Goal: Task Accomplishment & Management: Use online tool/utility

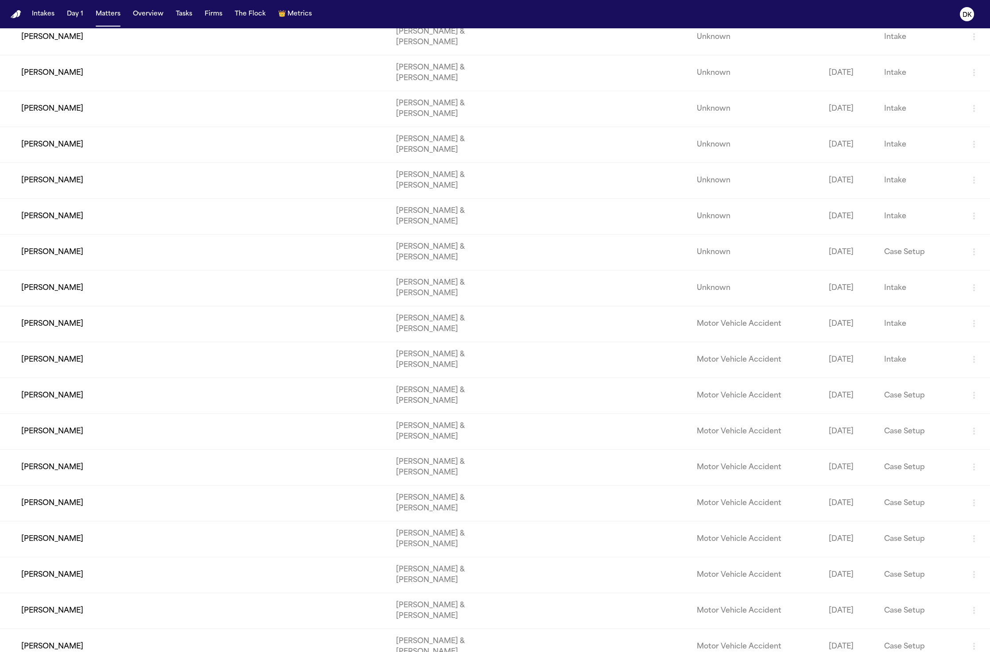
scroll to position [3221, 0]
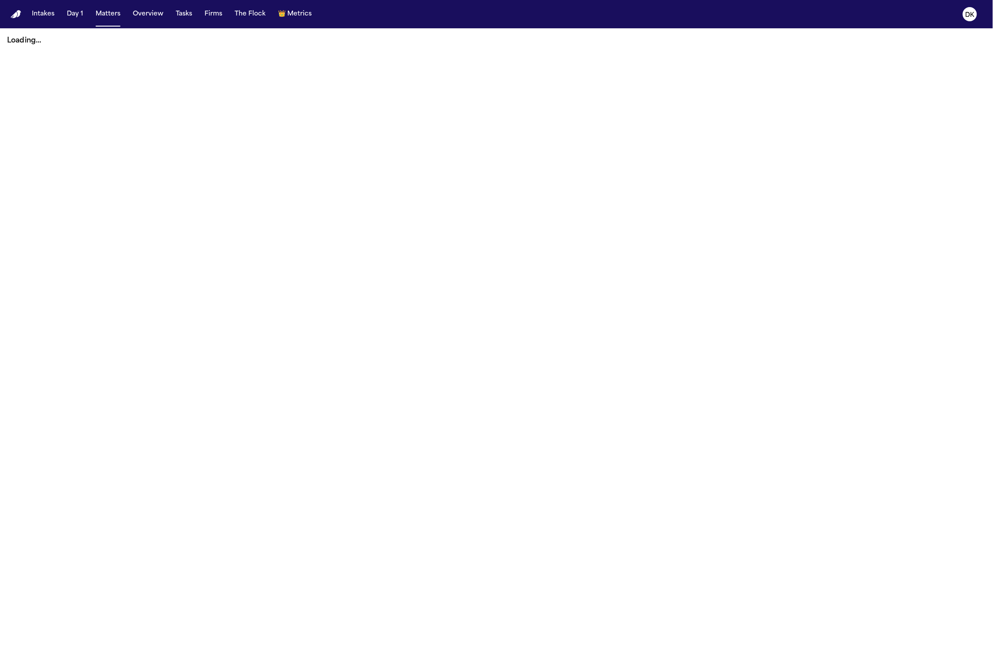
click at [745, 12] on nav "Intakes Day 1 Matters Overview Tasks Firms The Flock 👑 Metrics DK" at bounding box center [496, 14] width 993 height 28
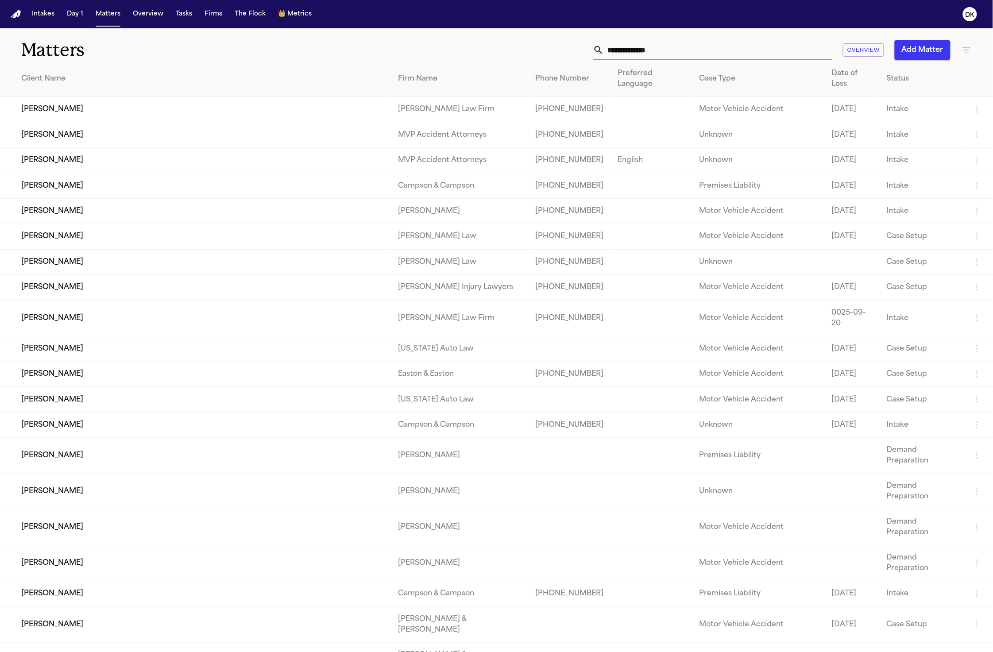
click at [714, 46] on input "text" at bounding box center [718, 49] width 228 height 19
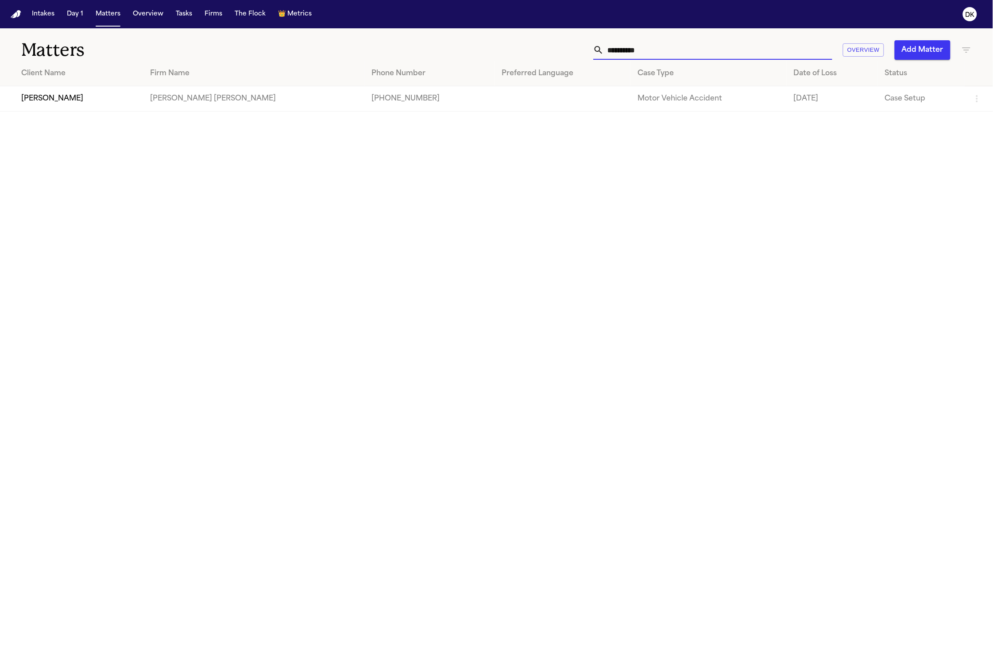
type input "**********"
click at [54, 120] on main "**********" at bounding box center [496, 340] width 993 height 624
click at [53, 99] on td "[PERSON_NAME]" at bounding box center [71, 98] width 143 height 25
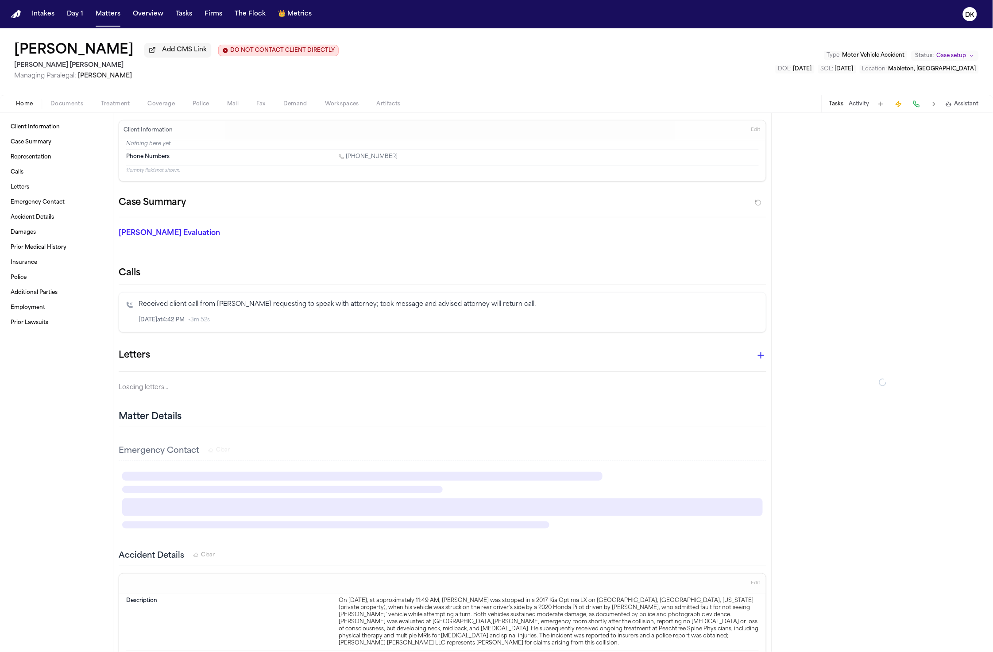
click at [73, 109] on span "button" at bounding box center [66, 108] width 43 height 1
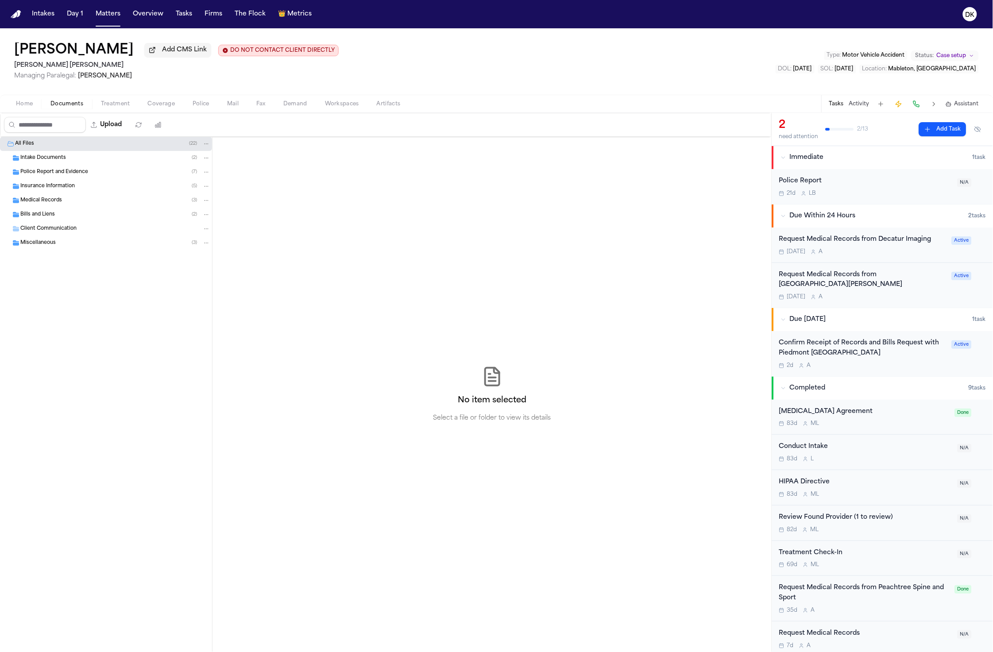
click at [62, 179] on div "Police Report and Evidence ( 7 )" at bounding box center [106, 172] width 212 height 14
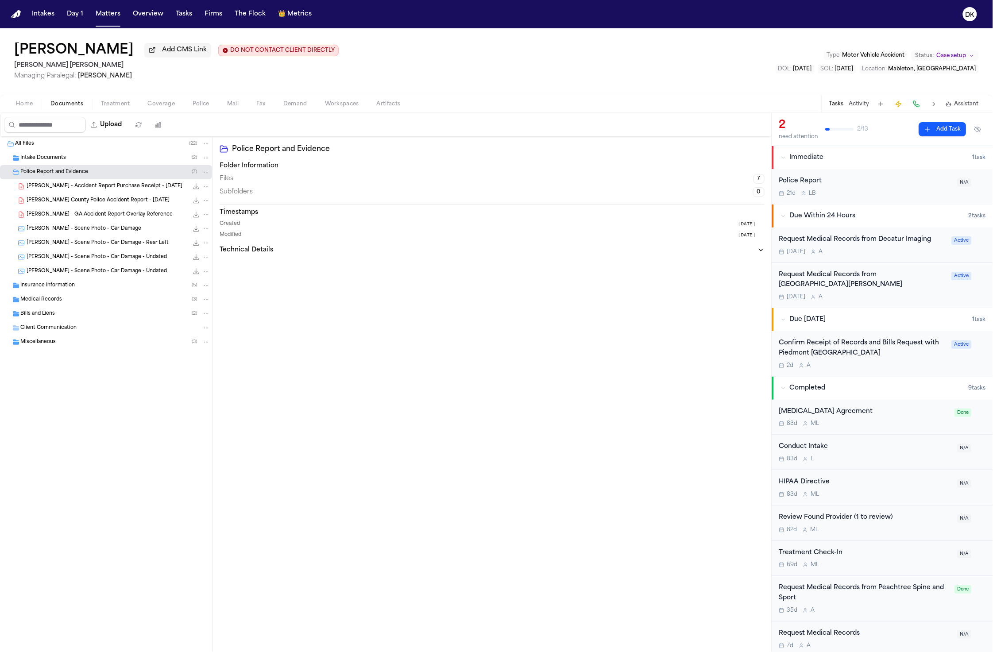
click at [73, 162] on div "Intake Documents ( 2 )" at bounding box center [115, 158] width 190 height 8
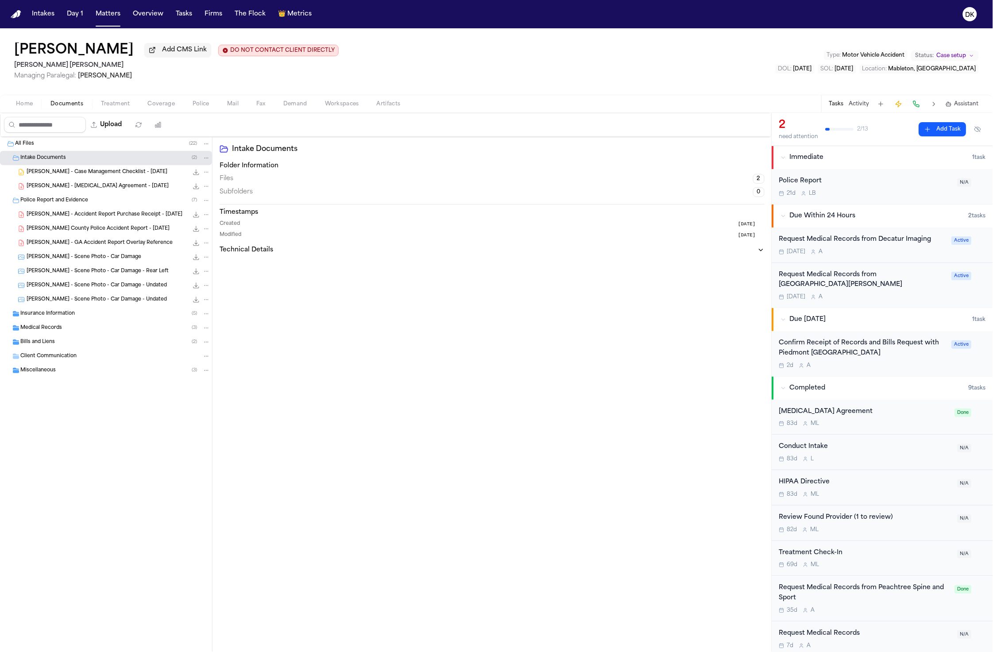
click at [101, 325] on div "Medical Records ( 3 )" at bounding box center [115, 328] width 190 height 8
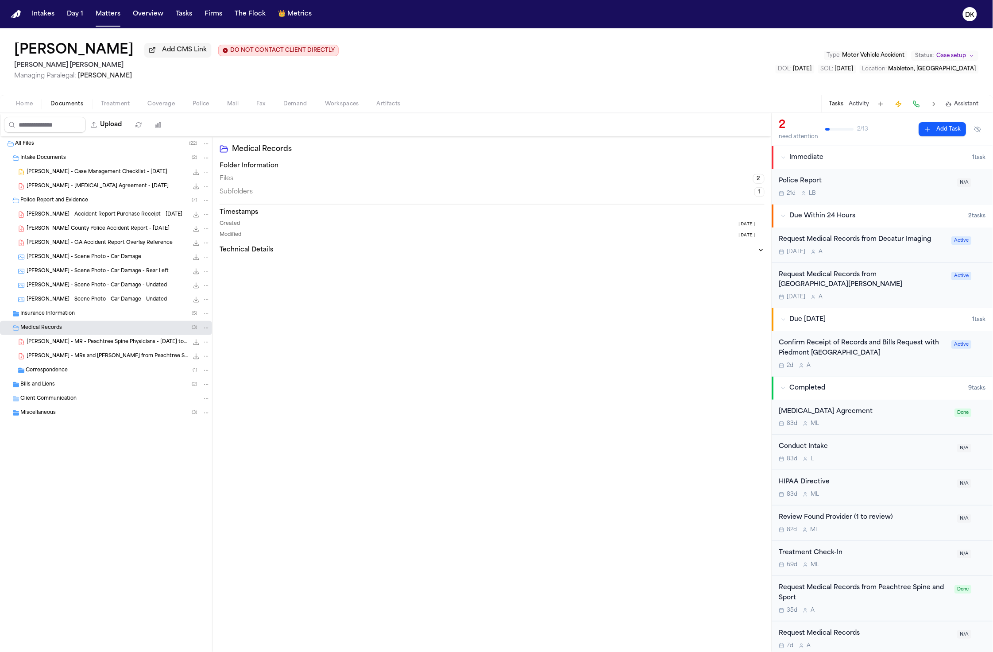
click at [103, 375] on div "Correspondence ( 1 )" at bounding box center [118, 371] width 185 height 8
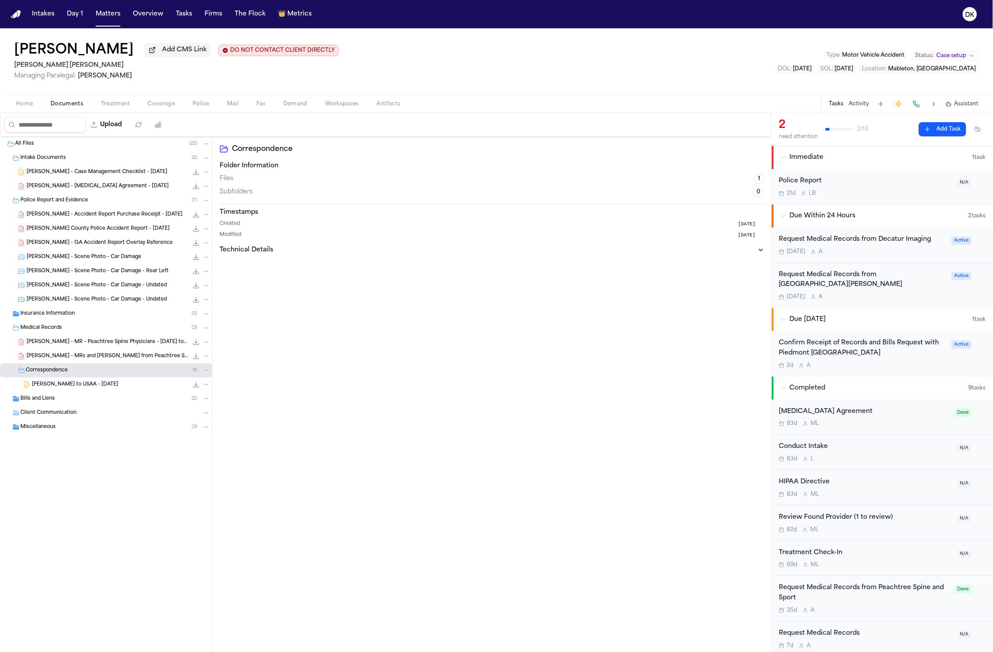
click at [104, 389] on span "J. Williams - LOR to USAA - 12.18.24" at bounding box center [75, 385] width 86 height 8
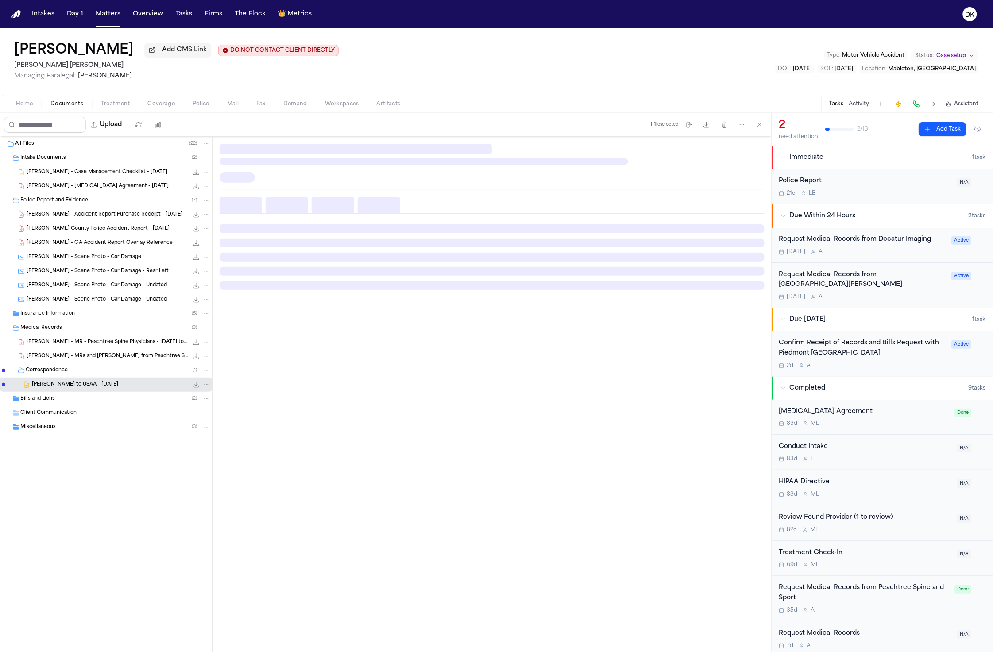
click at [111, 356] on span "J. Williams - MRs and Bills from Peachtree Spine and Sports Physicians - 12.18.…" at bounding box center [108, 357] width 162 height 8
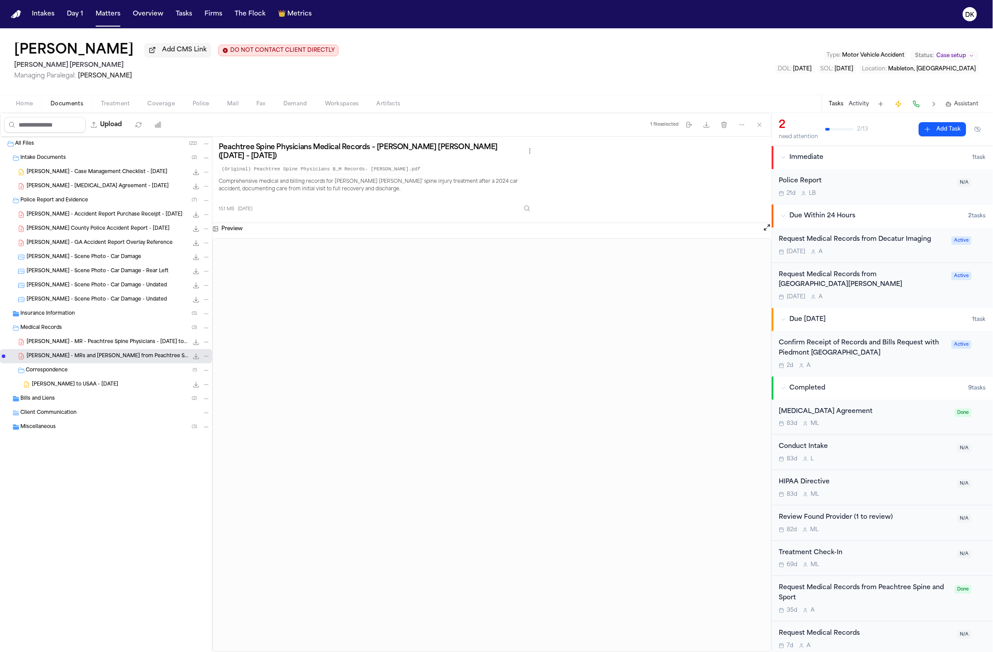
click at [103, 346] on span "J. Williams - MR - Peachtree Spine Physicians - 12.12.24 to 4.25" at bounding box center [108, 343] width 162 height 8
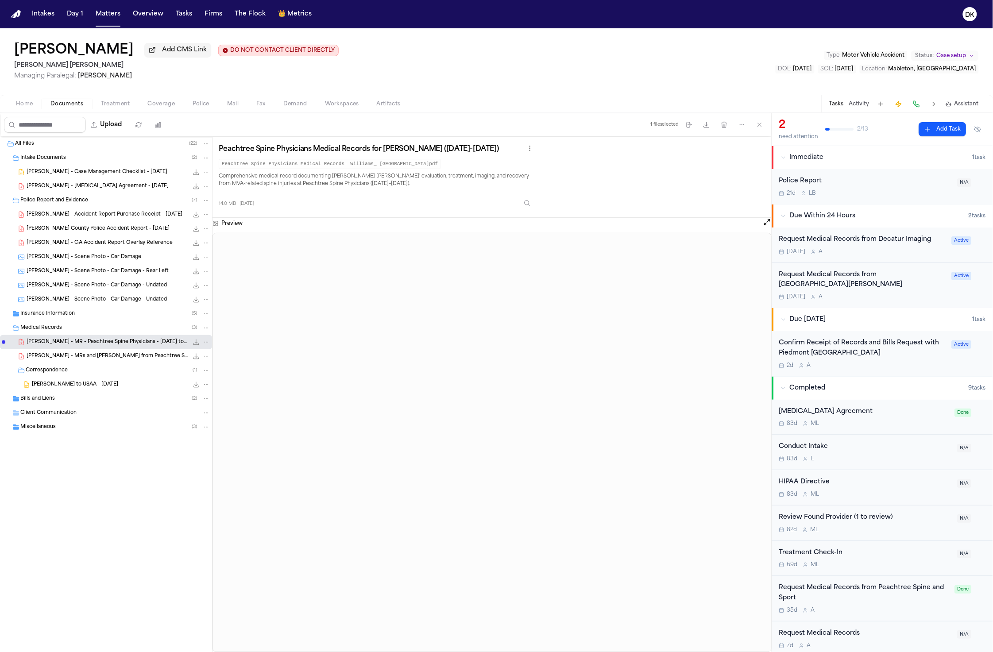
click at [93, 389] on div "J. Williams - LOR to USAA - 12.18.24 38.2 KB • DOCX" at bounding box center [121, 384] width 178 height 9
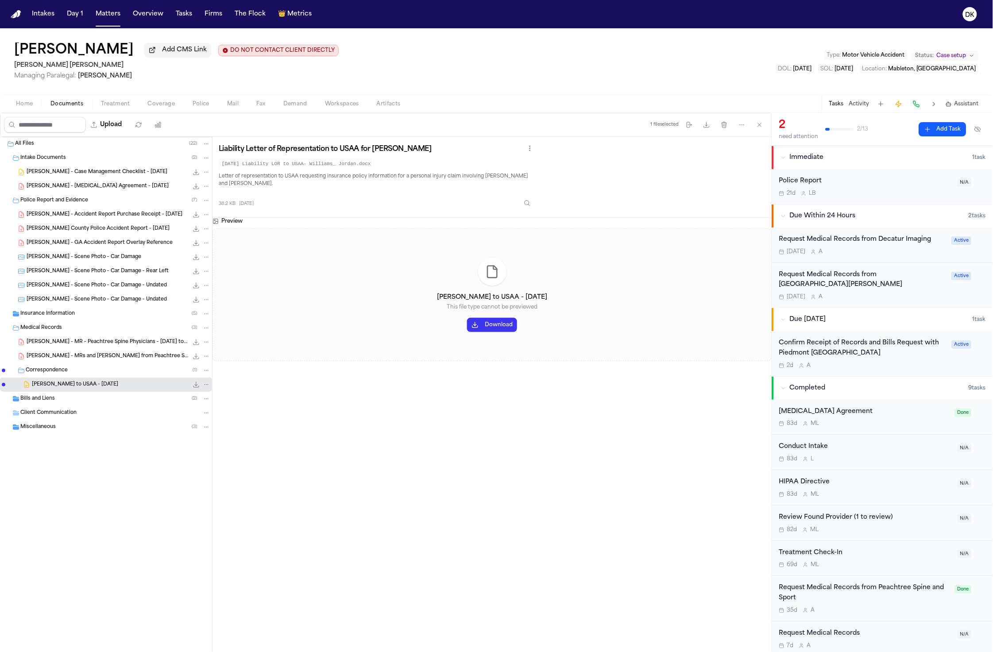
click at [89, 399] on div "Bills and Liens ( 2 )" at bounding box center [115, 399] width 190 height 8
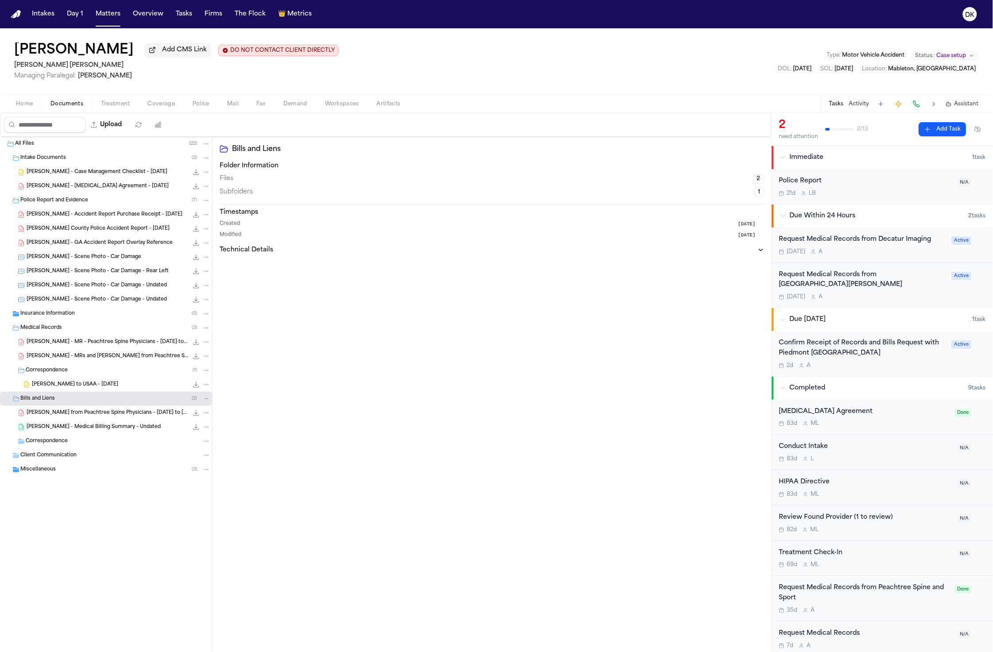
click at [92, 467] on div "Miscellaneous ( 3 )" at bounding box center [115, 470] width 190 height 8
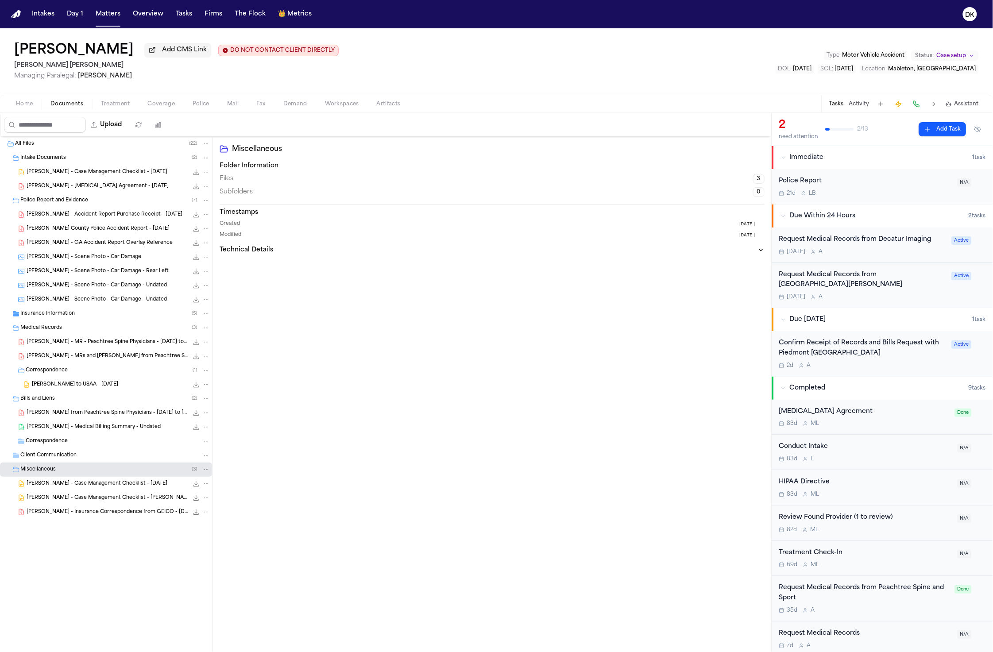
click at [125, 187] on span "J. Williams - Retainer Agreement - 1.21.25" at bounding box center [98, 187] width 142 height 8
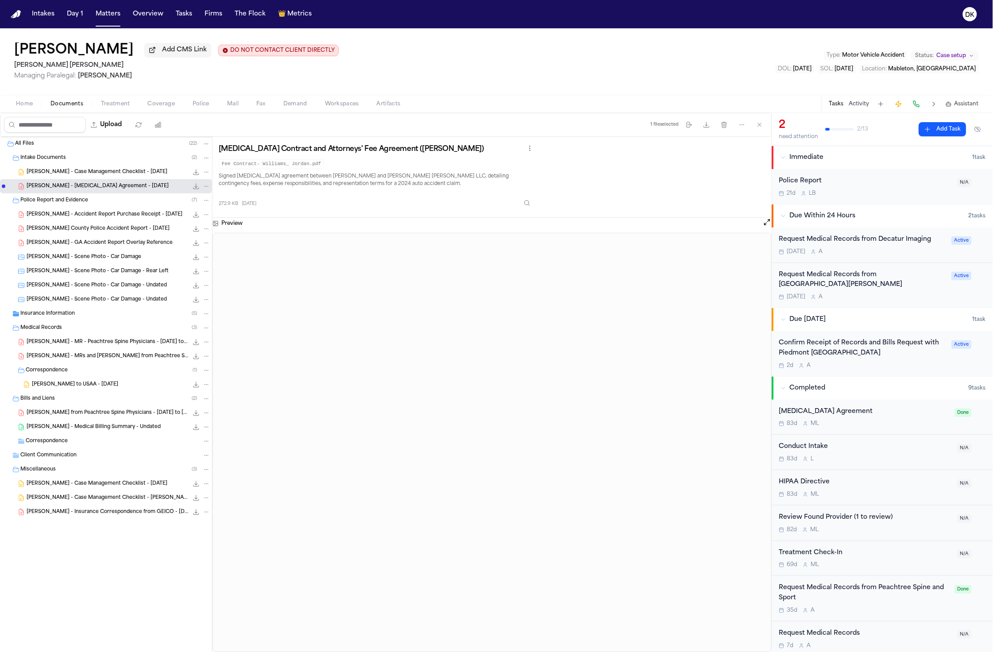
click at [102, 315] on div "Insurance Information ( 5 )" at bounding box center [115, 314] width 190 height 8
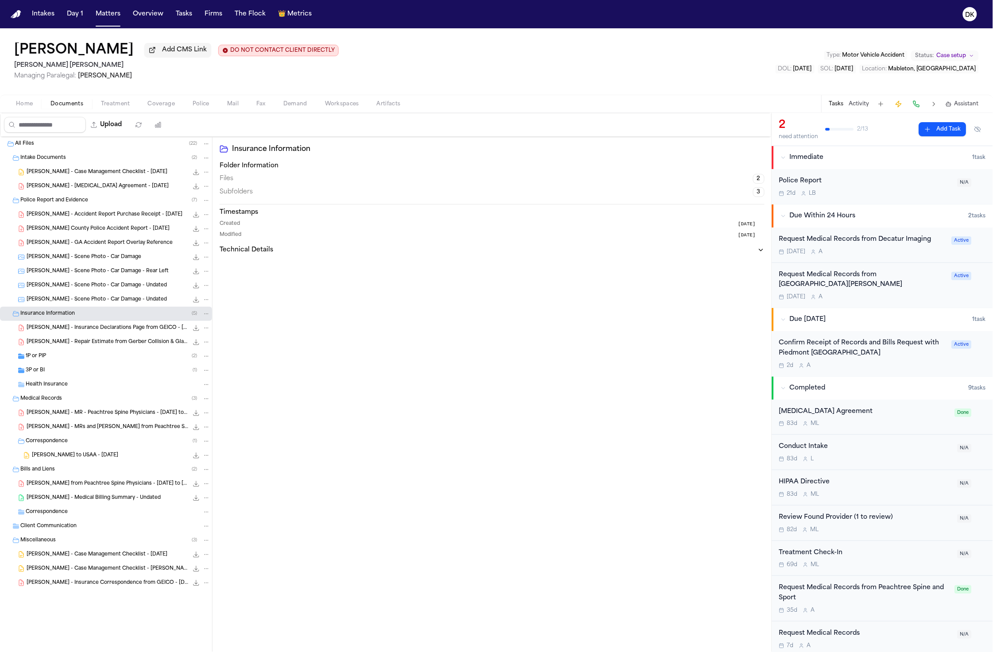
click at [110, 354] on div "1P or PIP ( 2 )" at bounding box center [118, 356] width 185 height 8
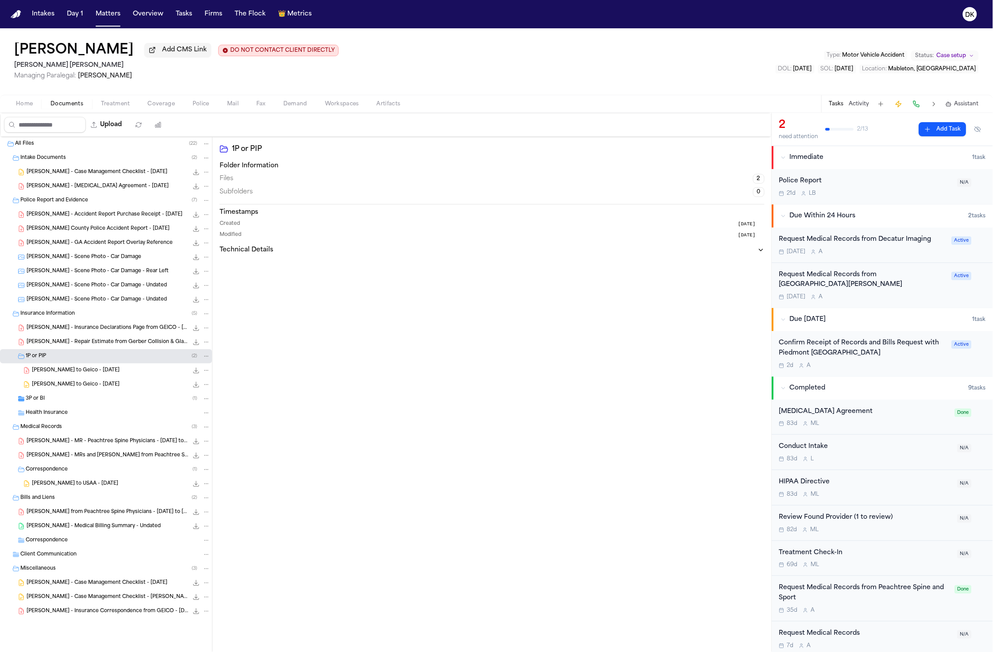
click at [101, 398] on div "3P or BI ( 1 )" at bounding box center [118, 399] width 185 height 8
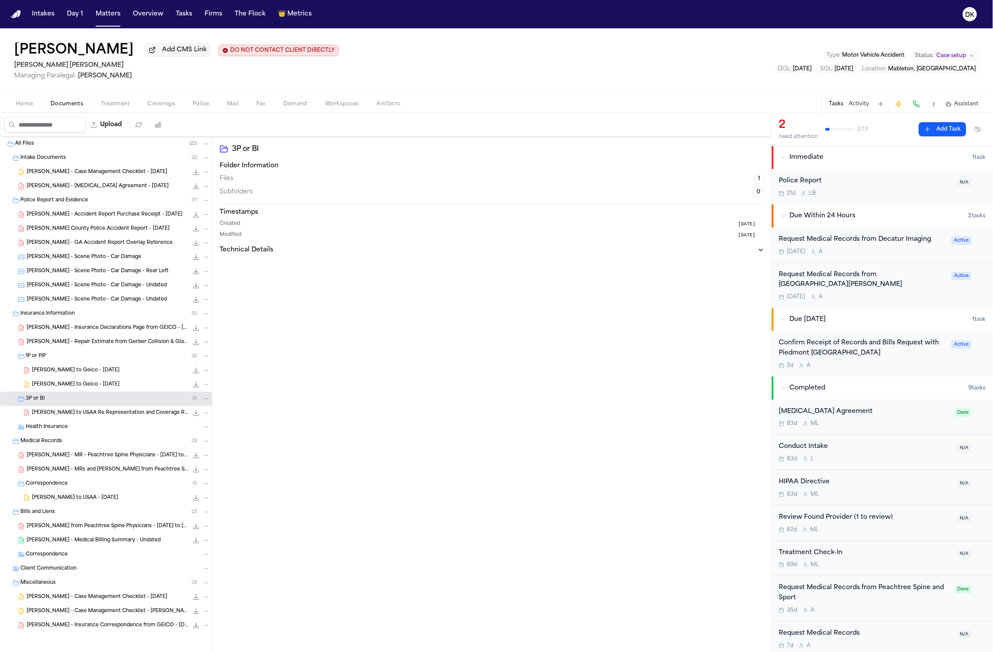
scroll to position [2, 0]
click at [845, 348] on div "Confirm Receipt of Records and Bills Request with Piedmont Atlanta Hospital" at bounding box center [862, 348] width 167 height 20
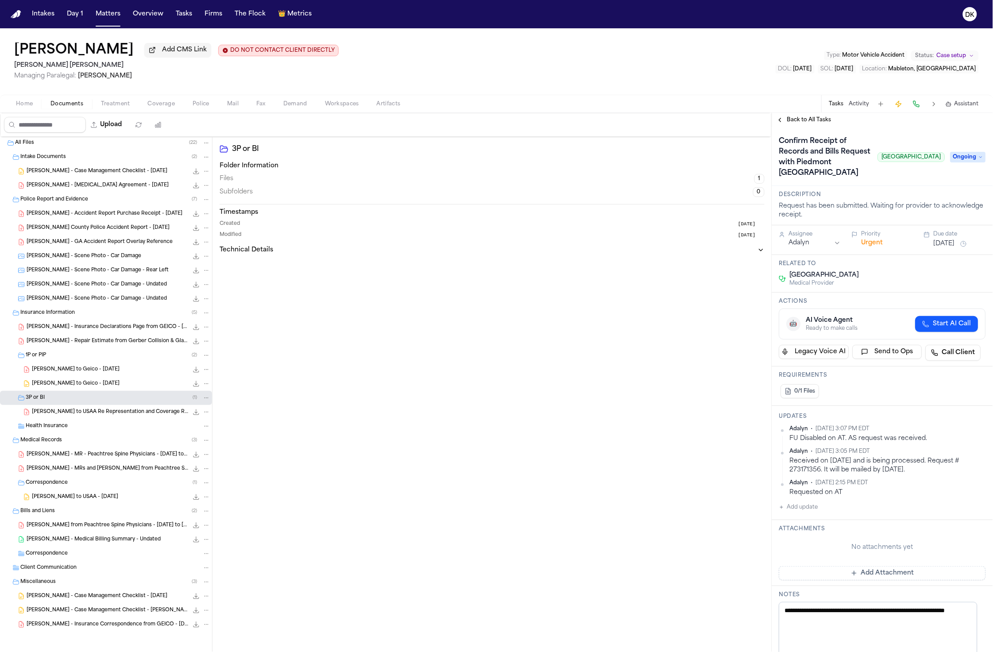
click at [267, 108] on button "Fax" at bounding box center [261, 104] width 27 height 11
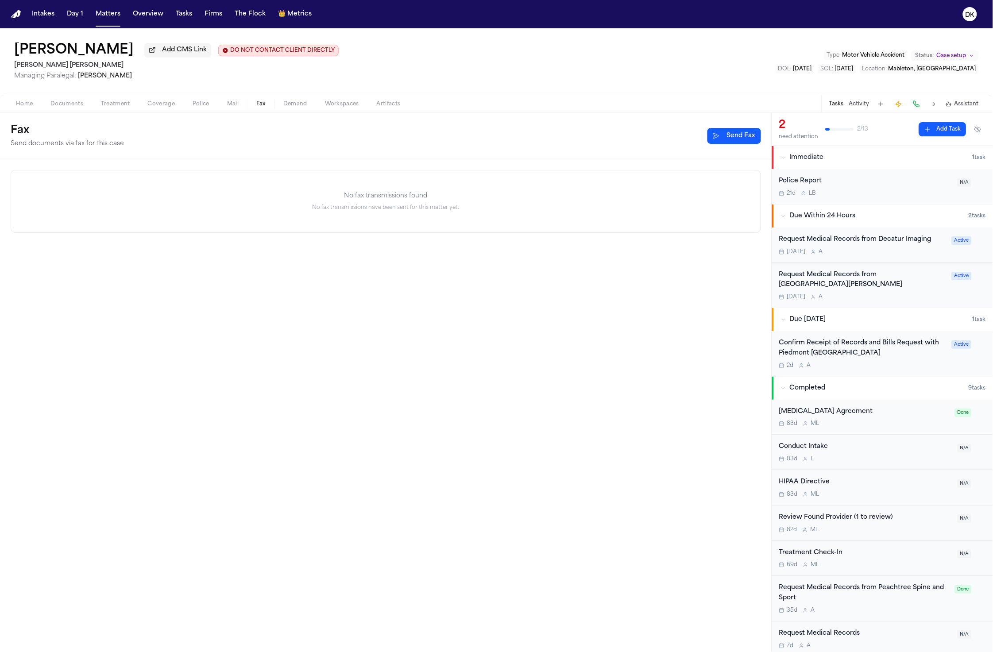
click at [230, 106] on span "Mail" at bounding box center [233, 104] width 12 height 7
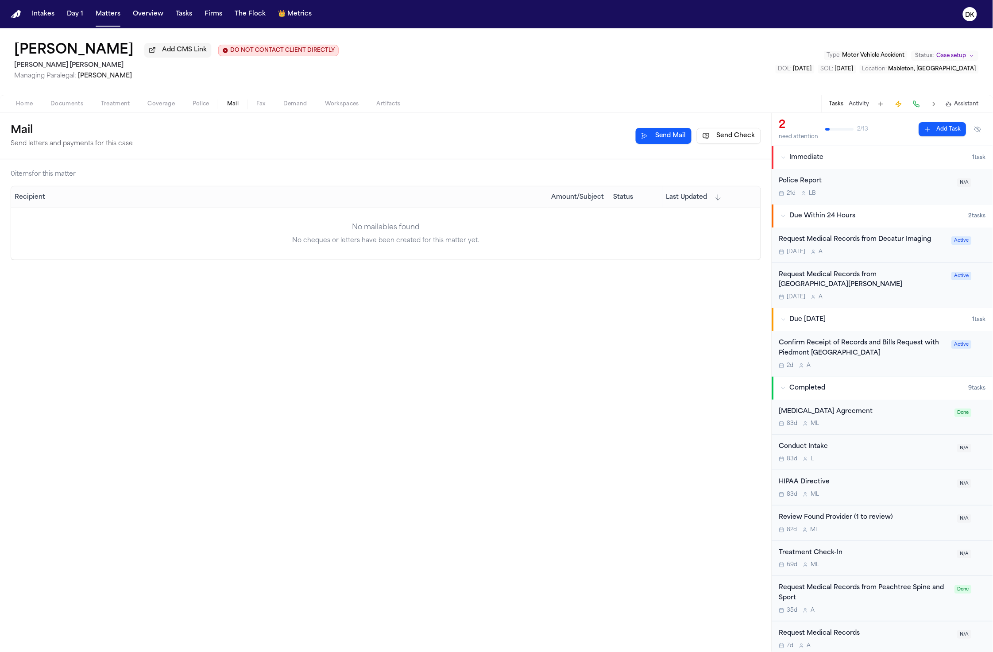
click at [27, 111] on div "Home Documents Treatment Coverage Police Mail Fax Demand Workspaces Artifacts T…" at bounding box center [496, 104] width 993 height 18
click at [42, 101] on button "Documents" at bounding box center [67, 104] width 50 height 11
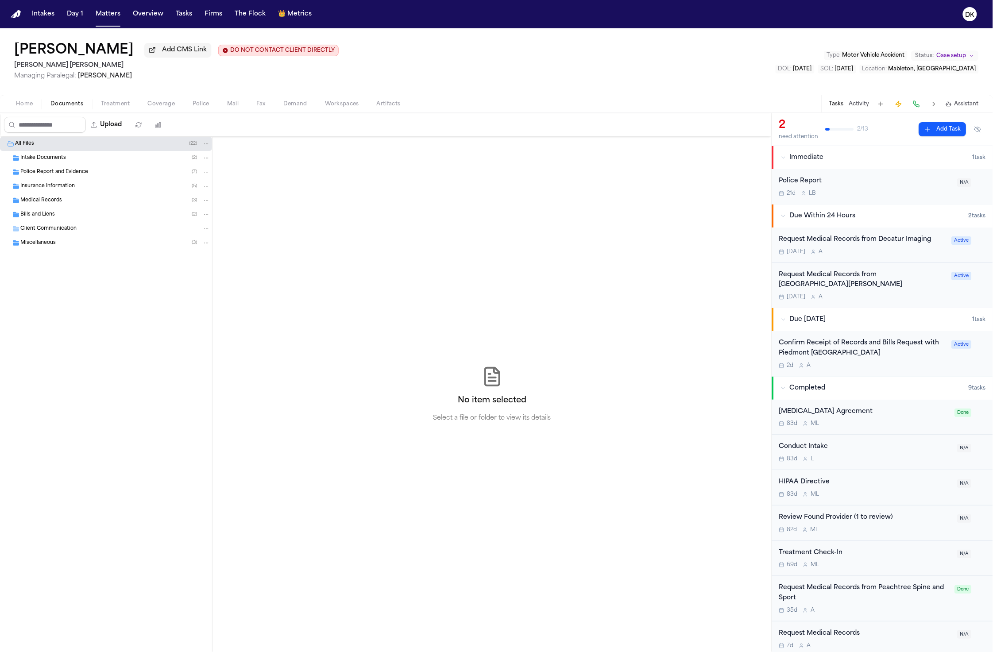
click at [77, 250] on div "Miscellaneous ( 3 )" at bounding box center [106, 243] width 212 height 14
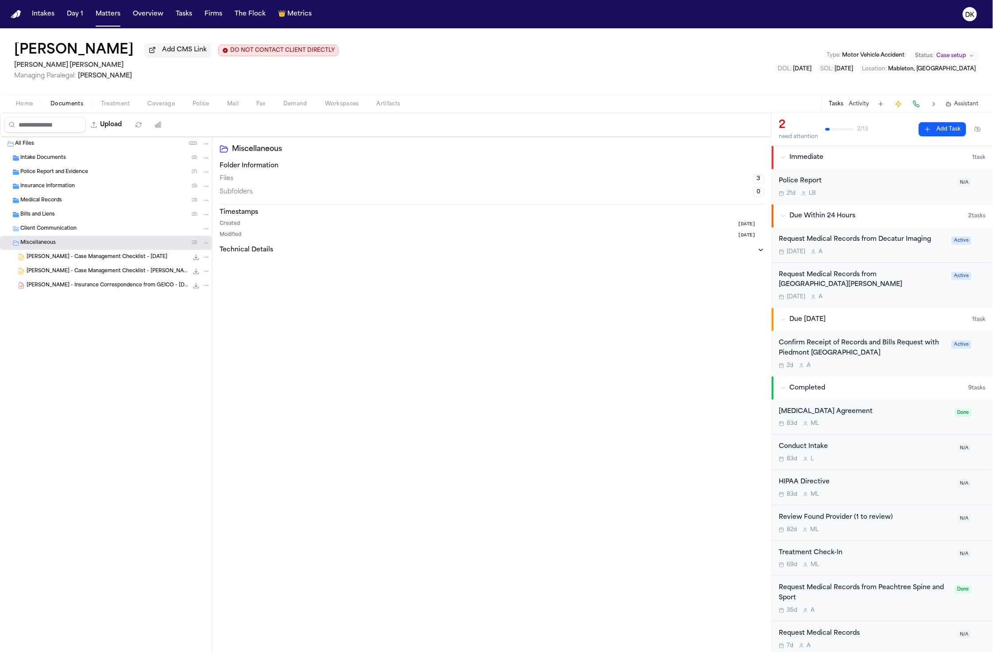
click at [96, 212] on div "Bills and Liens ( 2 )" at bounding box center [115, 215] width 190 height 8
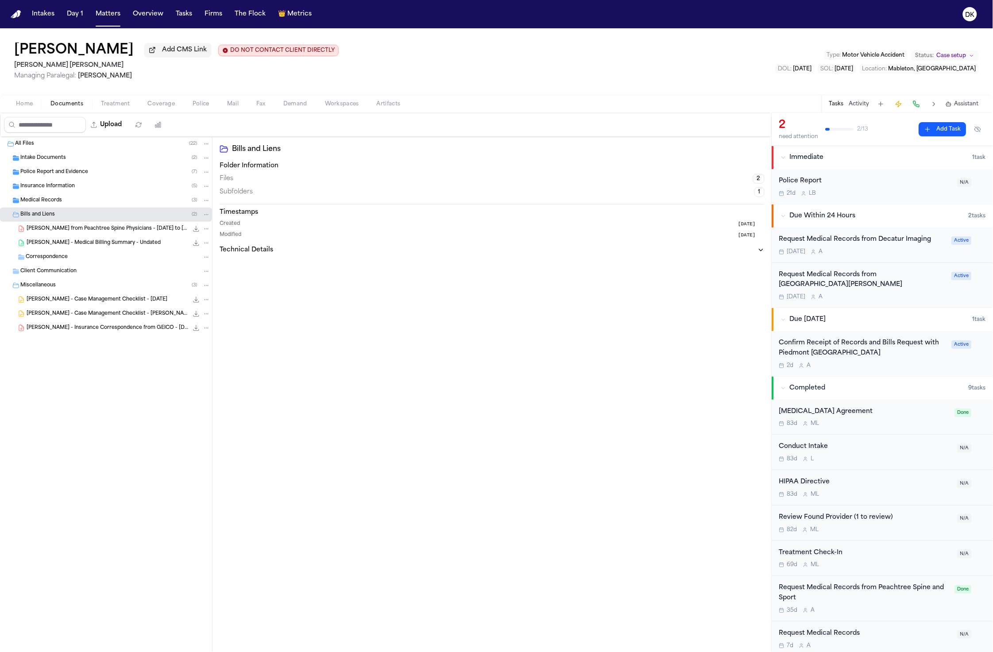
click at [102, 196] on div "Medical Records ( 3 )" at bounding box center [106, 200] width 212 height 14
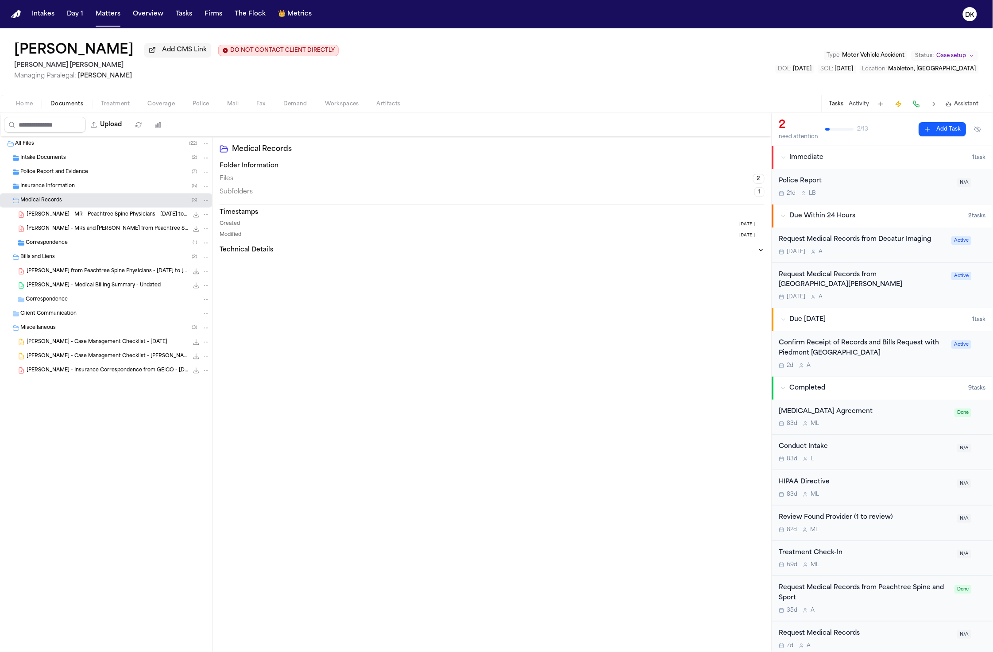
click at [106, 250] on div "Correspondence ( 1 )" at bounding box center [106, 243] width 212 height 14
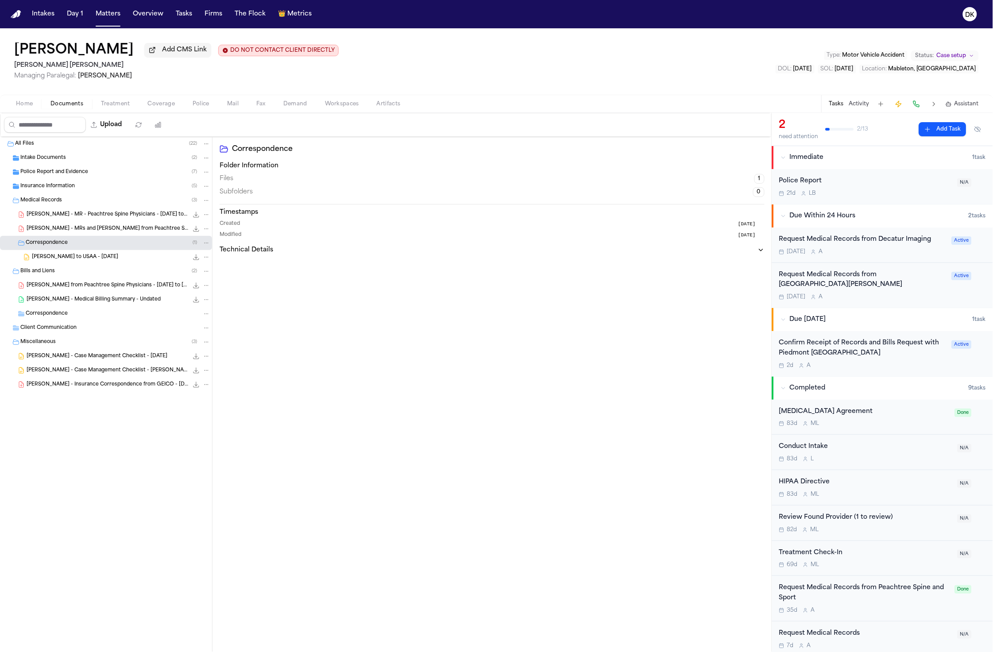
click at [115, 231] on span "J. Williams - MRs and Bills from Peachtree Spine and Sports Physicians - 12.18.…" at bounding box center [108, 229] width 162 height 8
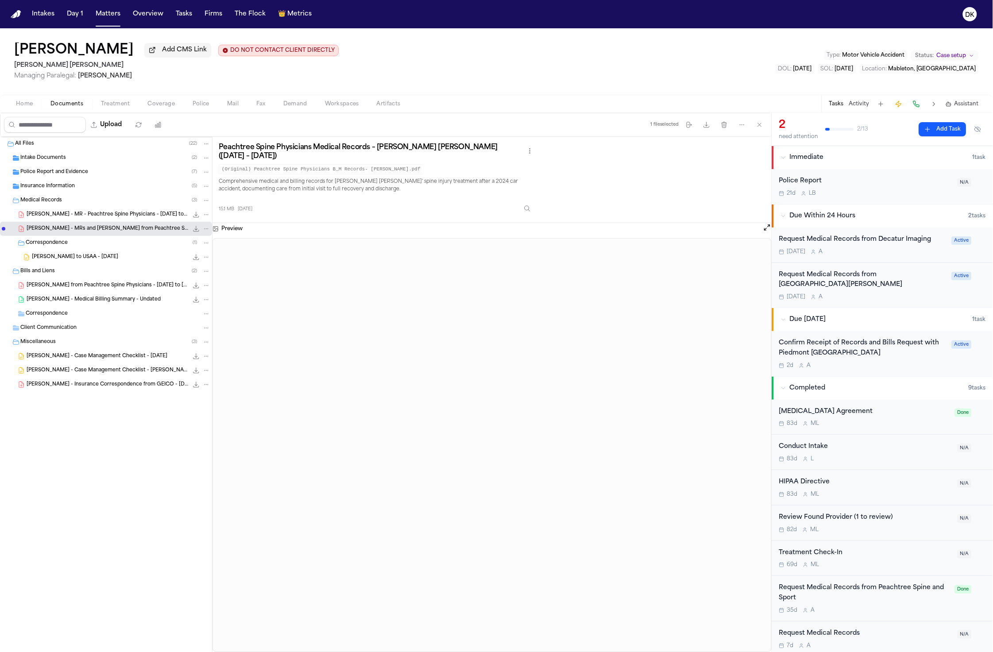
click at [107, 219] on span "J. Williams - MR - Peachtree Spine Physicians - 12.12.24 to 4.25" at bounding box center [108, 215] width 162 height 8
click at [93, 188] on div "Insurance Information ( 5 )" at bounding box center [115, 186] width 190 height 8
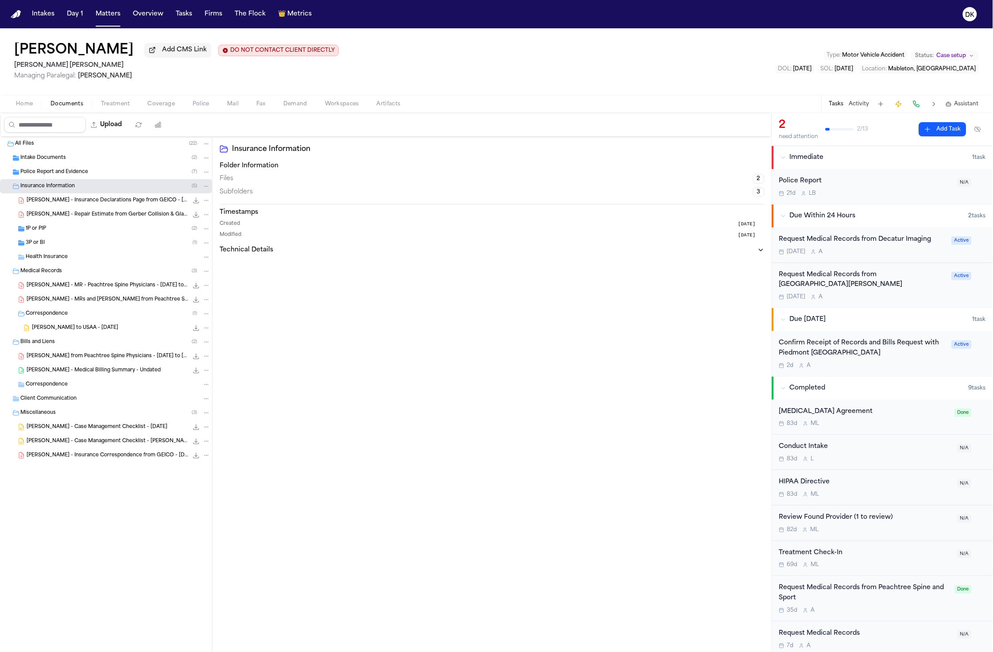
click at [91, 165] on div "Intake Documents ( 2 )" at bounding box center [106, 158] width 212 height 14
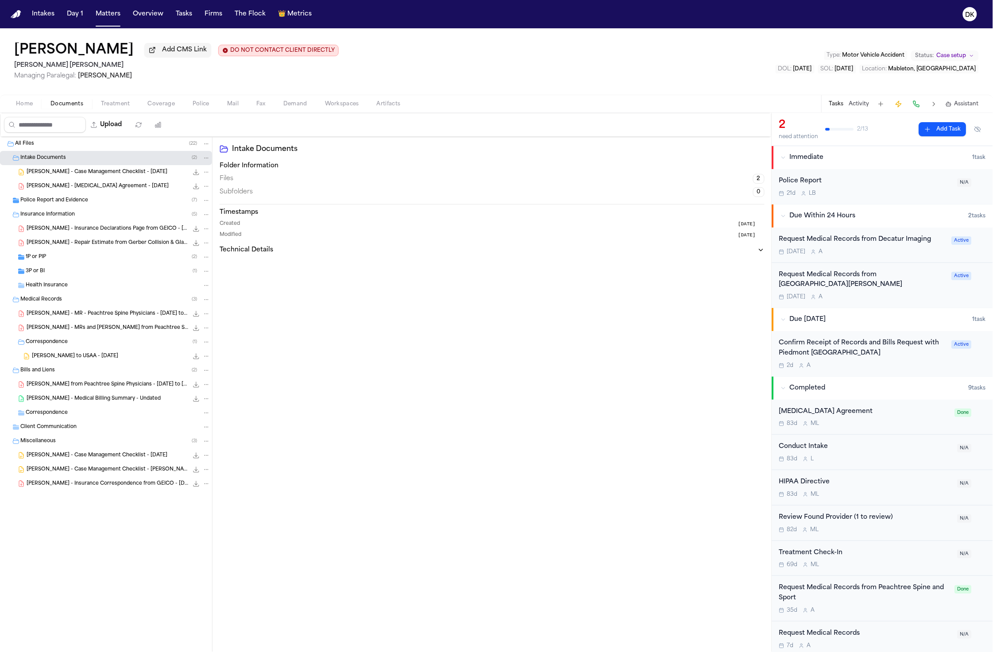
click at [92, 195] on div "All Files ( 22 ) Intake Documents ( 2 ) J. Williams - Case Management Checklist…" at bounding box center [106, 336] width 212 height 398
click at [139, 101] on button "Coverage" at bounding box center [161, 104] width 45 height 11
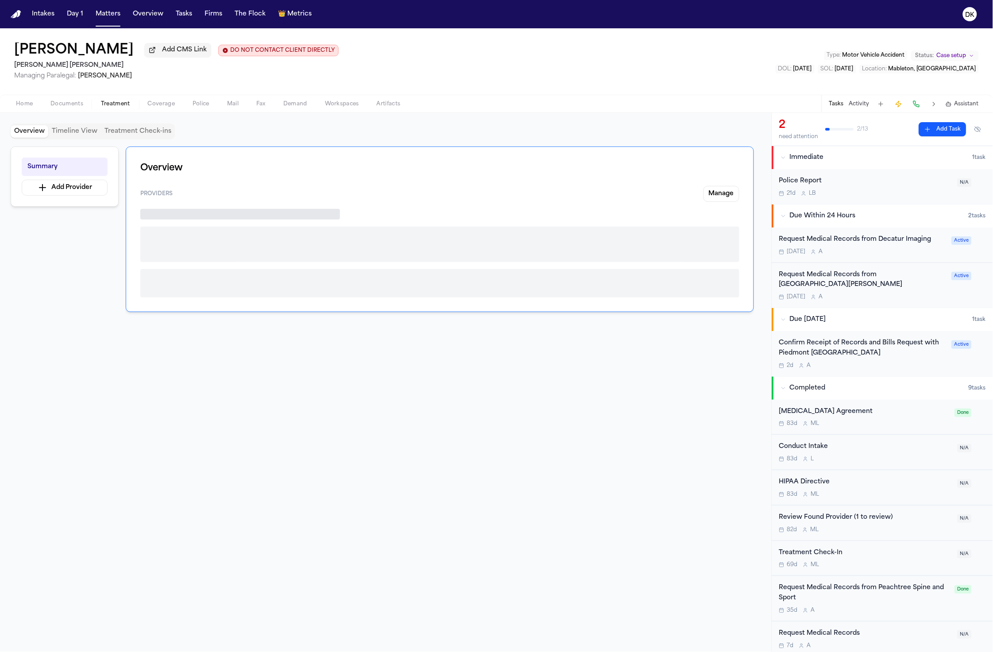
click at [135, 103] on button "Treatment" at bounding box center [115, 104] width 47 height 11
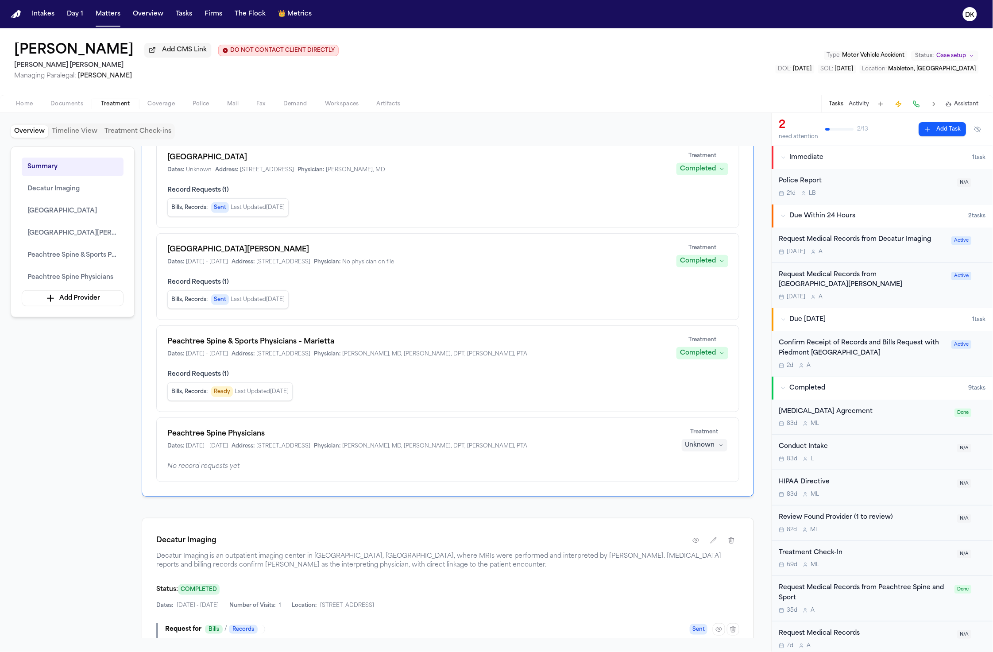
scroll to position [29, 0]
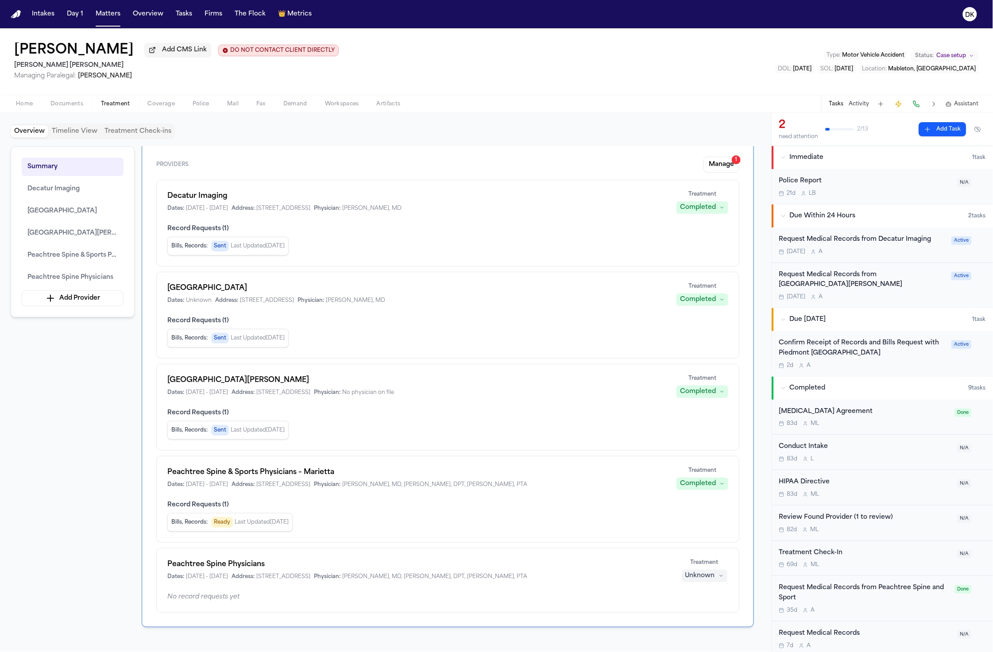
click at [207, 342] on span "Bills, Records :" at bounding box center [189, 338] width 36 height 7
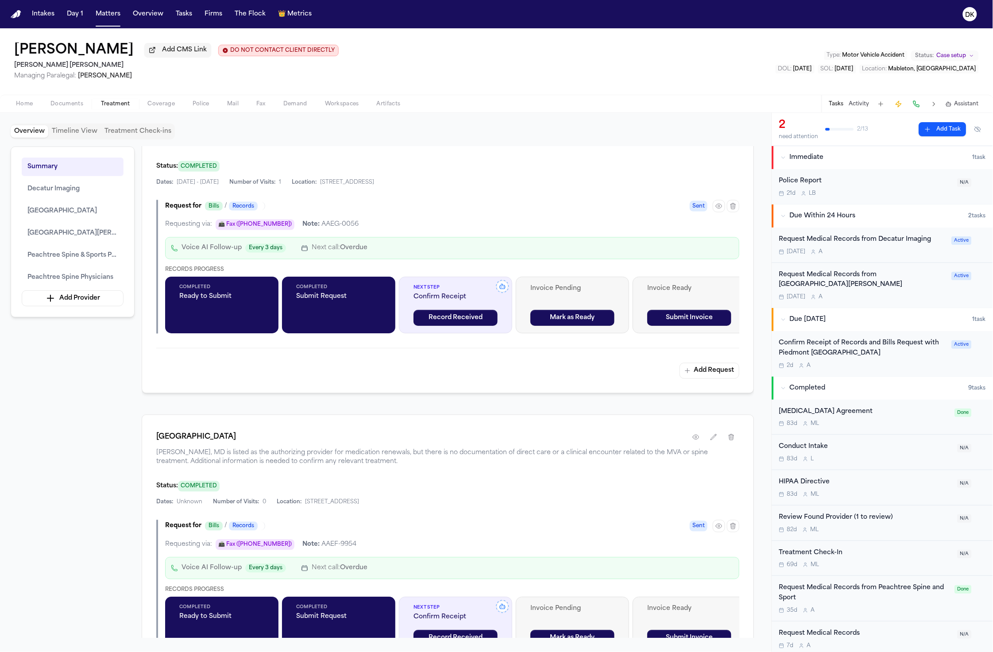
scroll to position [569, 0]
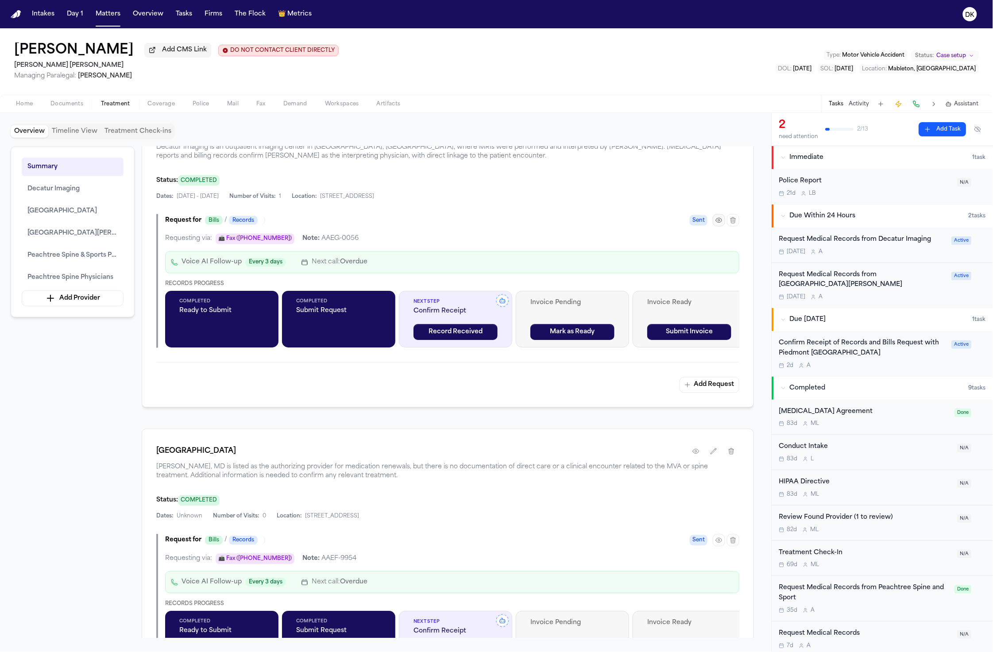
click at [719, 224] on icon "button" at bounding box center [719, 220] width 7 height 7
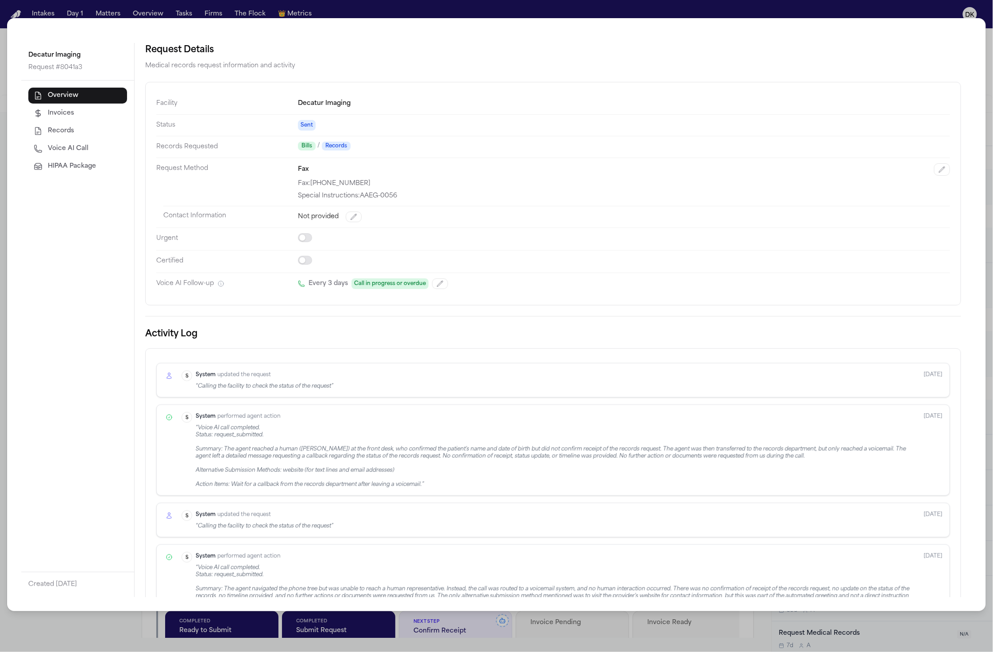
click at [86, 175] on div "Overview Invoices Records Voice AI Call HIPAA Package" at bounding box center [77, 326] width 113 height 491
click at [90, 169] on span "HIPAA Package" at bounding box center [72, 166] width 48 height 9
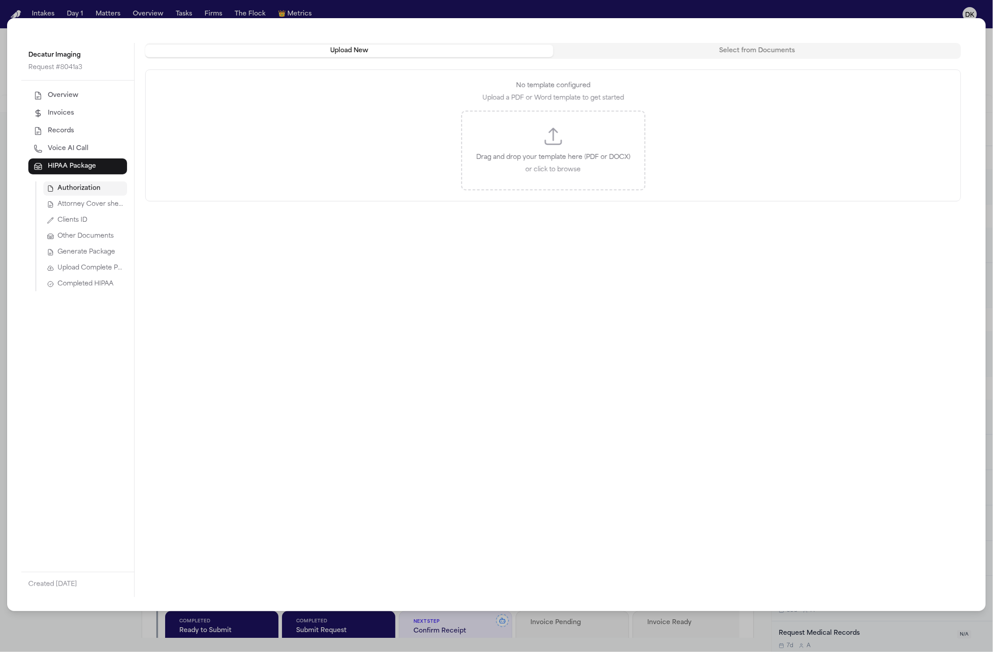
click at [710, 46] on button "Select from Documents" at bounding box center [757, 51] width 408 height 12
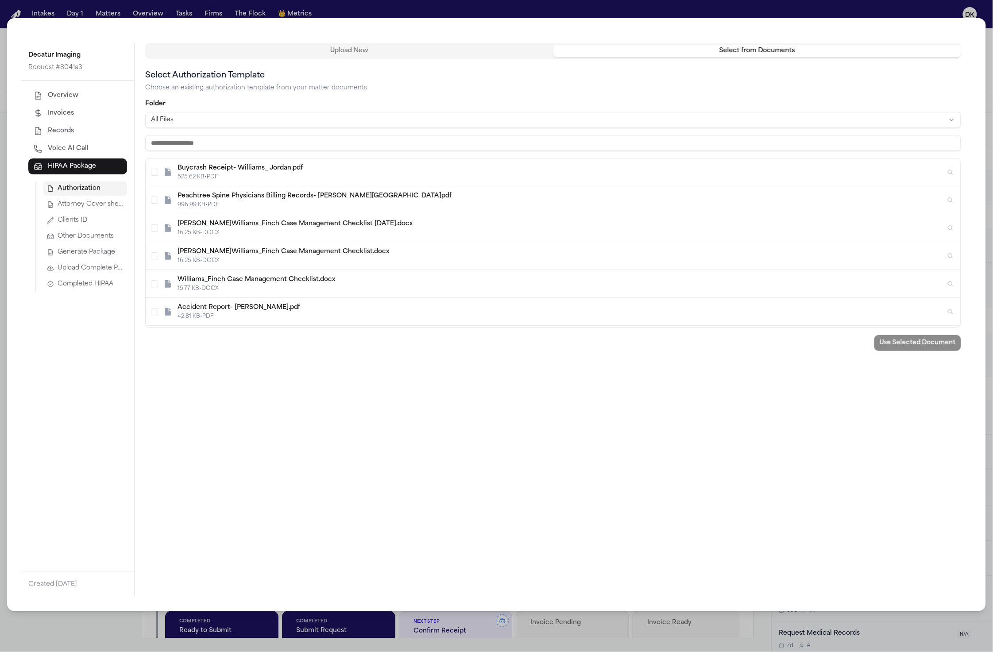
click at [460, 42] on div "Decatur Imaging Request # 8041a3 Overview Invoices Records Voice AI Call HIPAA …" at bounding box center [496, 314] width 979 height 593
click at [430, 55] on button "Upload New" at bounding box center [349, 51] width 408 height 12
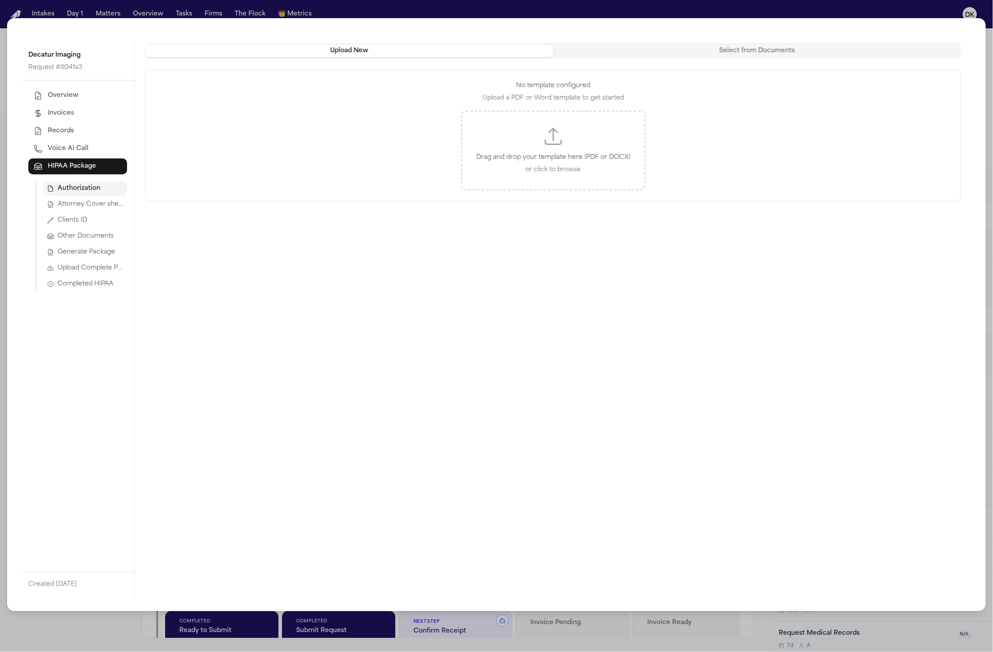
click at [80, 164] on span "HIPAA Package" at bounding box center [72, 166] width 48 height 9
click at [99, 285] on span "Completed HIPAA" at bounding box center [86, 284] width 56 height 9
click at [597, 134] on div "No HIPAA package found The HIPAA package may still be generating" at bounding box center [553, 320] width 837 height 554
click at [655, 14] on div "Decatur Imaging Request # 8041a3 Overview Invoices Records Voice AI Call HIPAA …" at bounding box center [496, 326] width 993 height 652
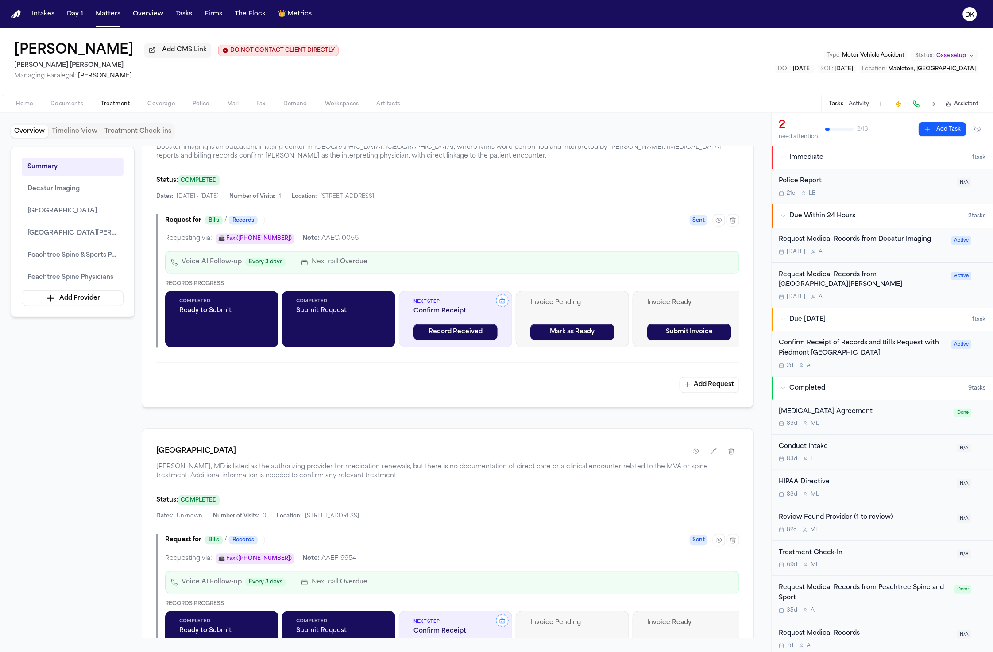
scroll to position [689, 0]
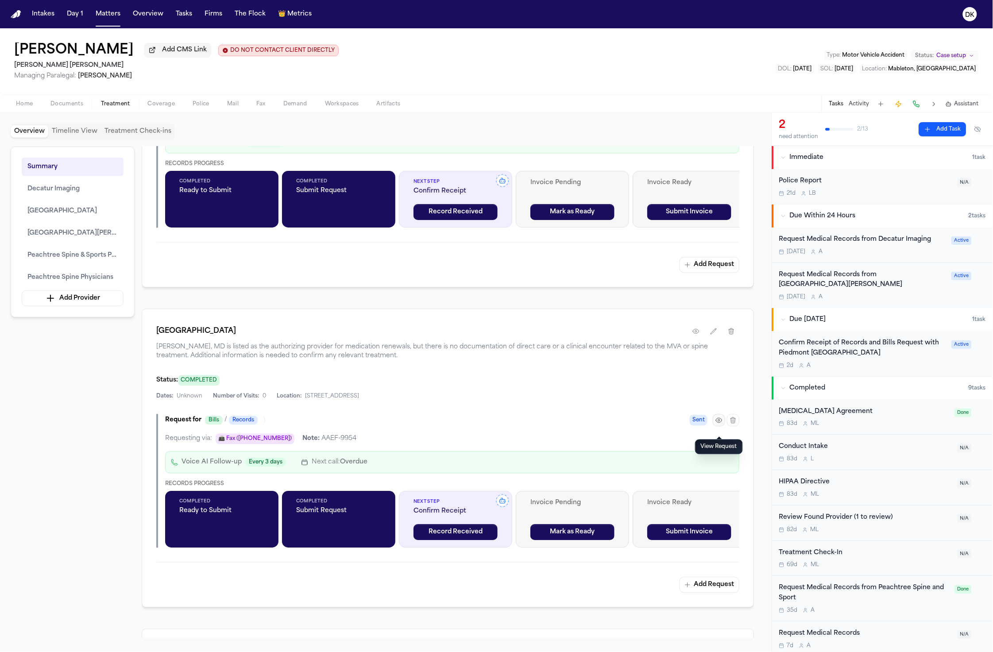
click at [716, 424] on icon "button" at bounding box center [719, 420] width 7 height 7
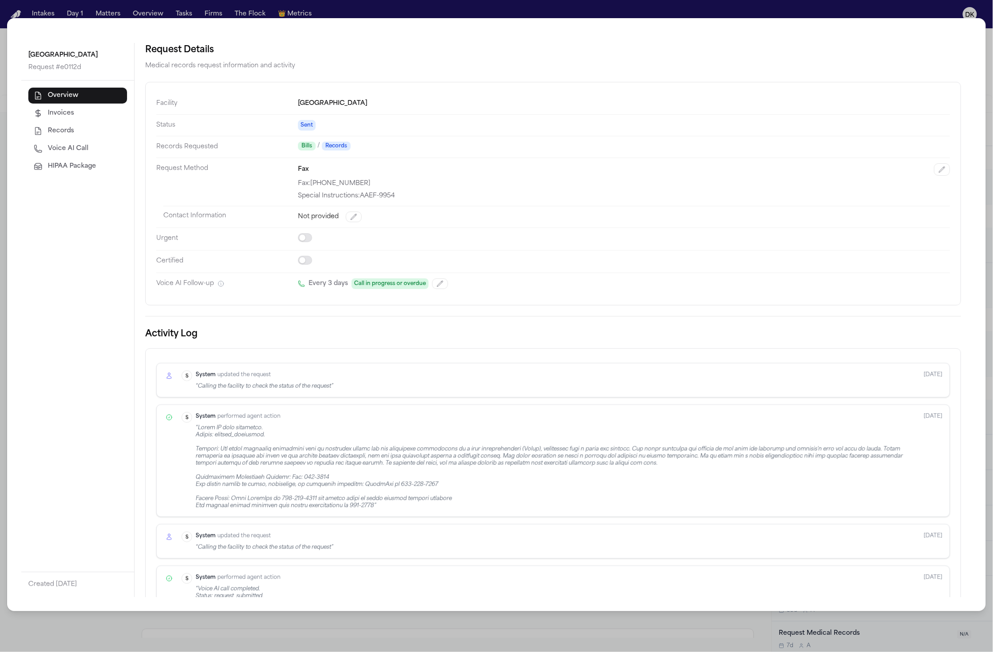
click at [95, 168] on span "HIPAA Package" at bounding box center [72, 166] width 48 height 9
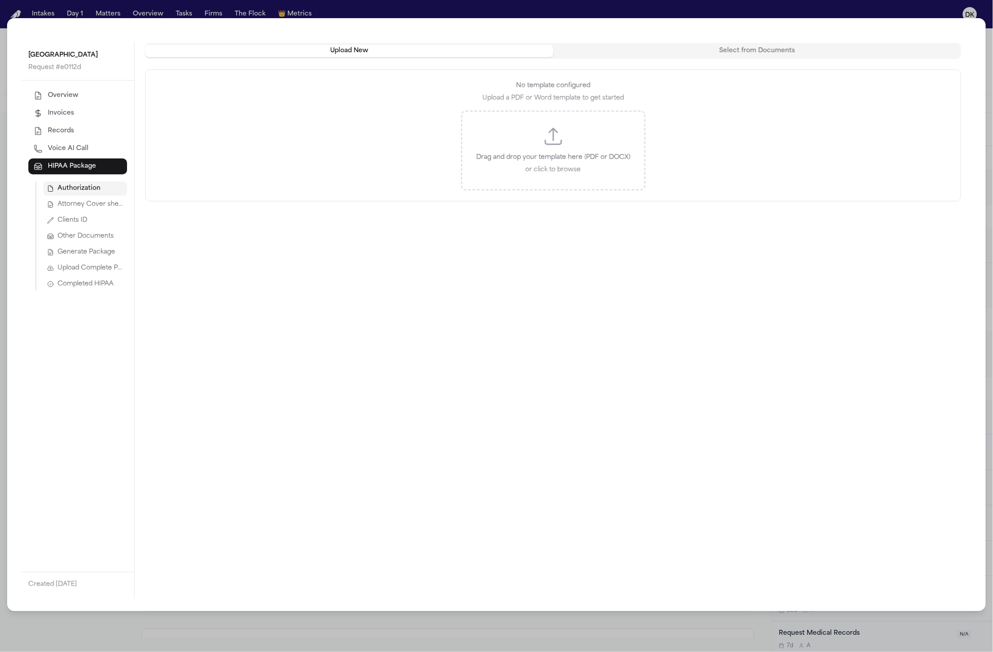
click at [95, 286] on span "Completed HIPAA" at bounding box center [86, 284] width 56 height 9
click at [97, 220] on button "Clients ID" at bounding box center [85, 220] width 84 height 14
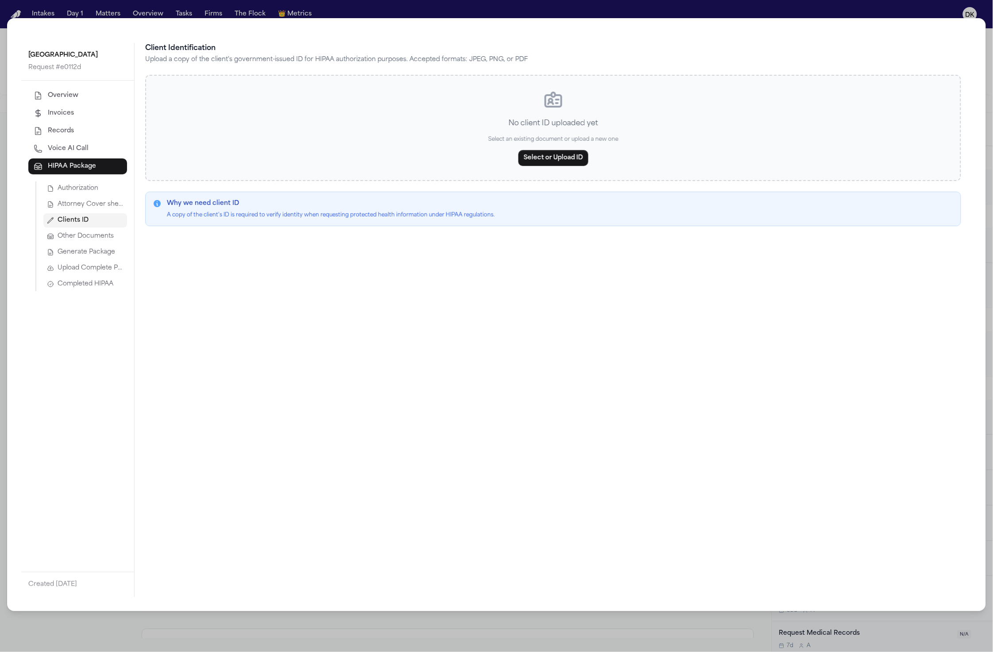
click at [105, 243] on button "Other Documents" at bounding box center [85, 236] width 84 height 14
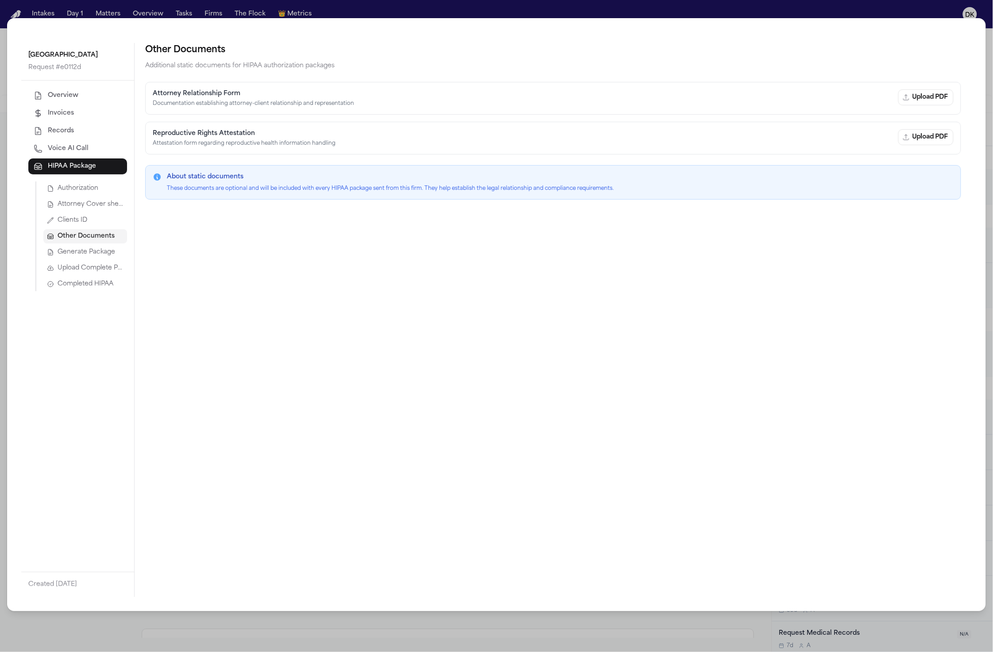
click at [105, 282] on span "Completed HIPAA" at bounding box center [86, 284] width 56 height 9
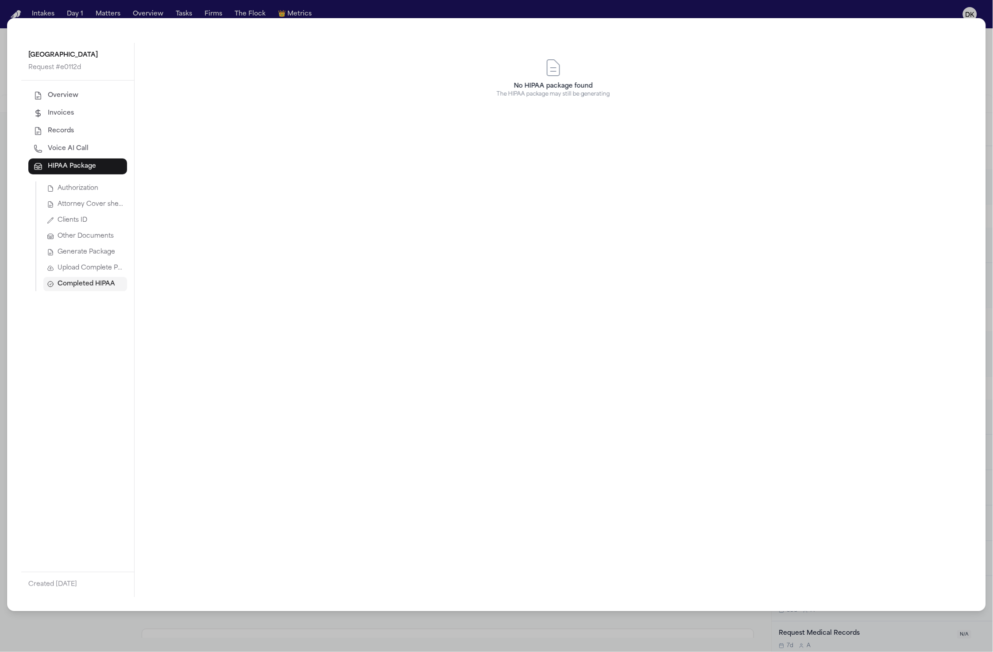
click at [101, 257] on button "Generate Package" at bounding box center [85, 252] width 84 height 14
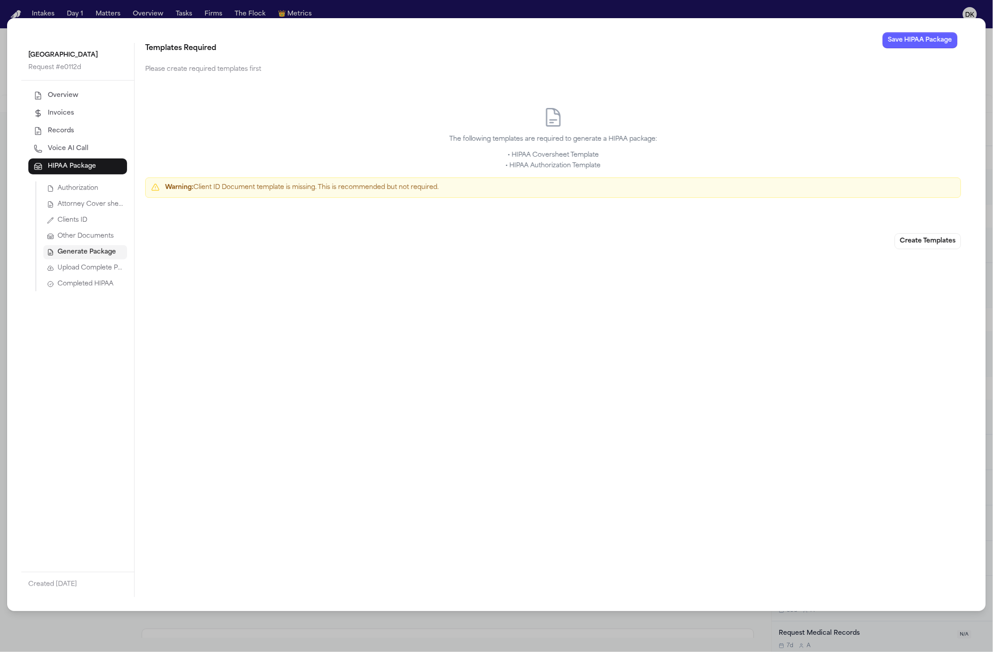
click at [98, 264] on span "Upload Complete Package" at bounding box center [91, 268] width 66 height 9
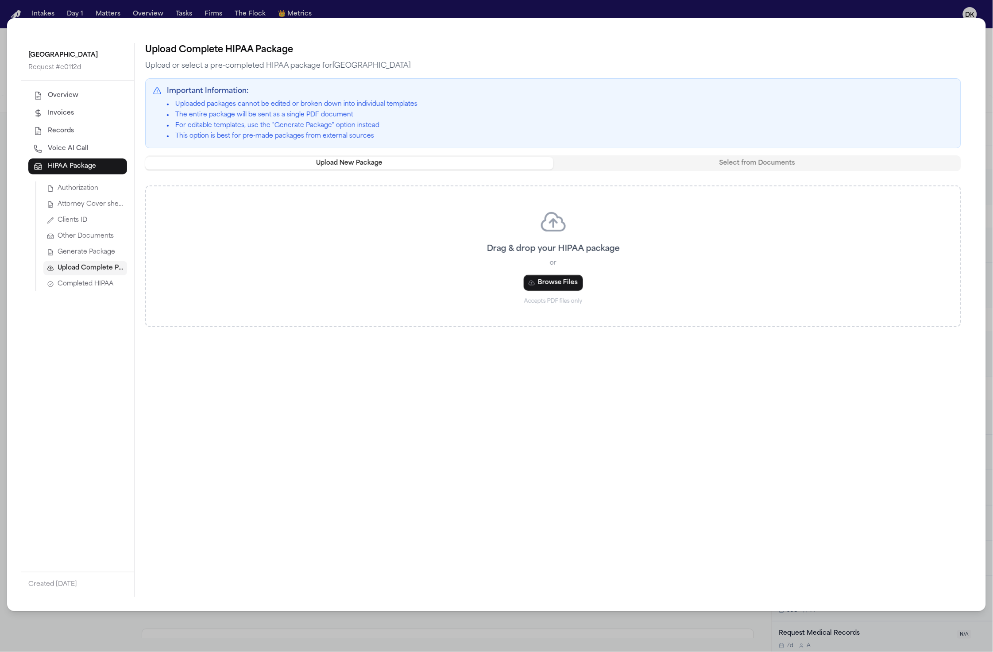
click at [98, 258] on button "Generate Package" at bounding box center [85, 252] width 84 height 14
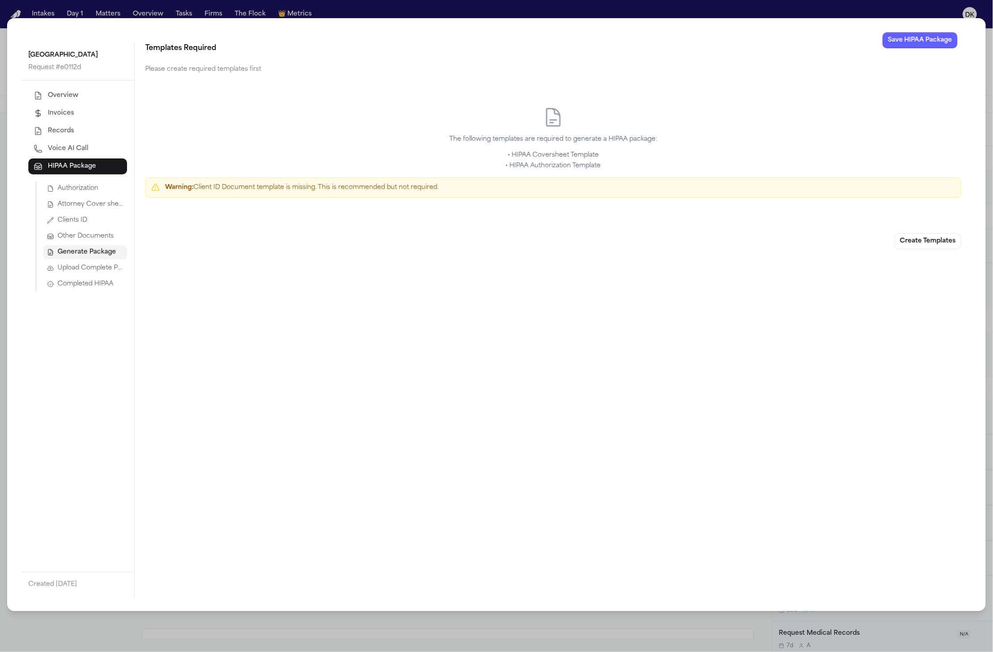
click at [100, 225] on button "Clients ID" at bounding box center [85, 220] width 84 height 14
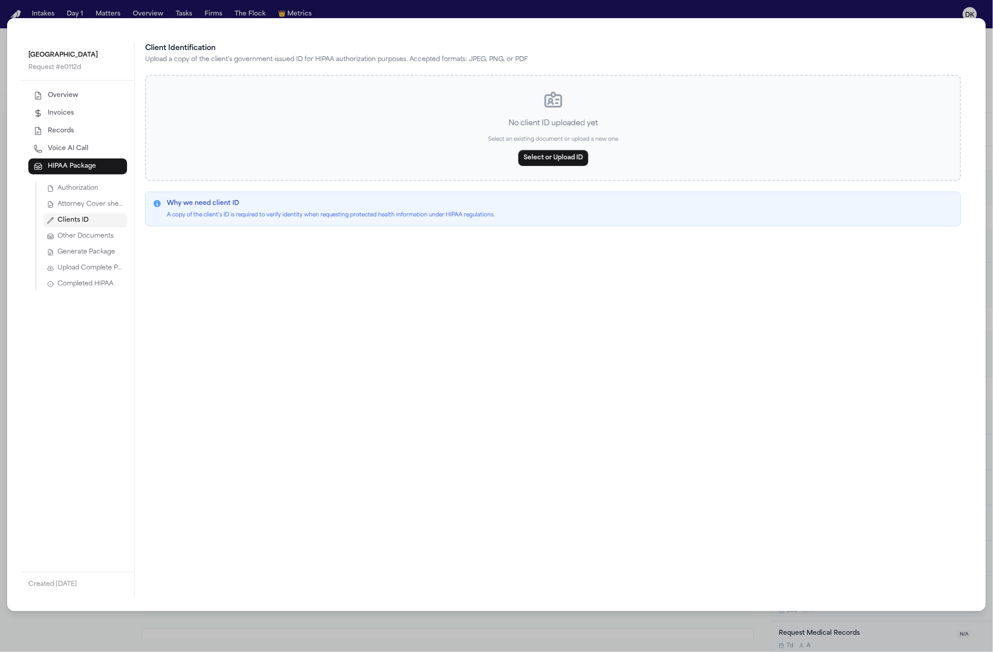
click at [101, 217] on button "Clients ID" at bounding box center [85, 220] width 84 height 14
click at [103, 208] on span "Attorney Cover sheet" at bounding box center [91, 204] width 66 height 9
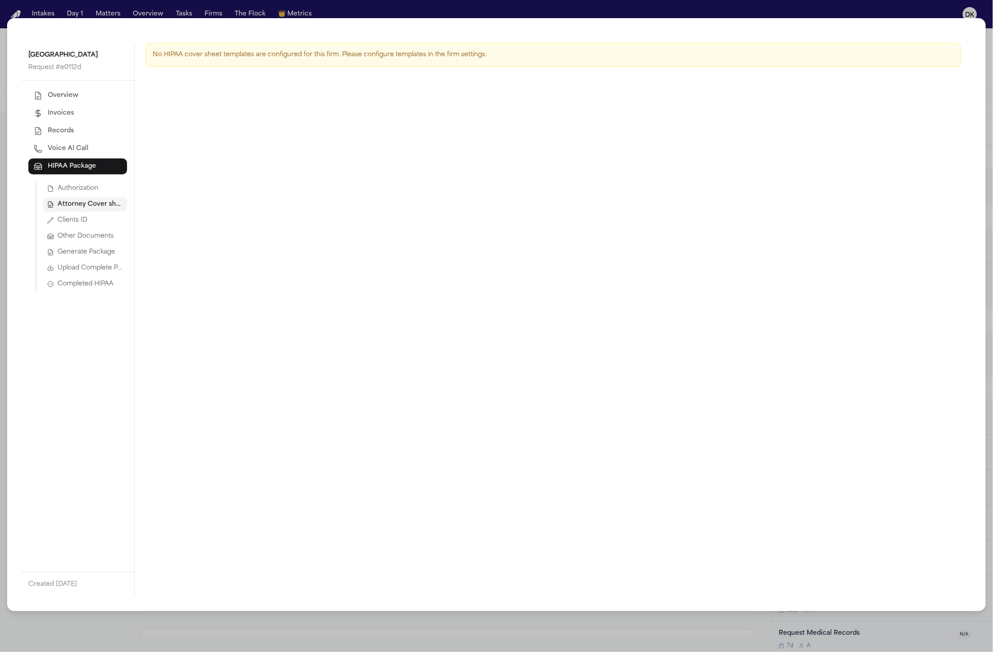
click at [104, 197] on button "Attorney Cover sheet" at bounding box center [85, 204] width 84 height 14
click at [104, 193] on button "Authorization" at bounding box center [85, 189] width 84 height 14
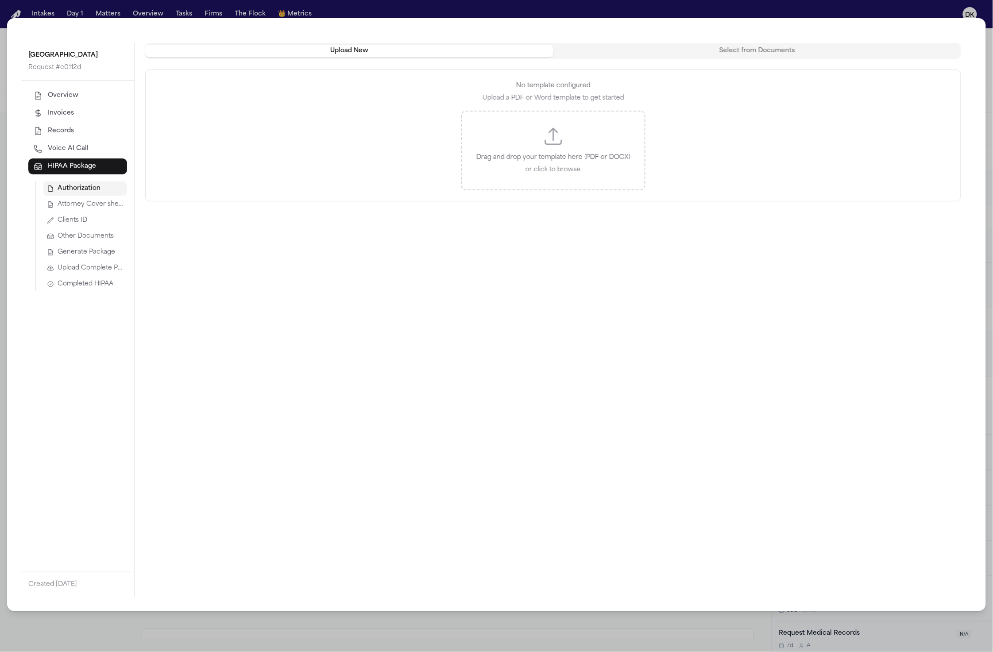
click at [957, 17] on div "Piedmont Atlanta Hospital Request # e0112d Overview Invoices Records Voice AI C…" at bounding box center [496, 326] width 993 height 652
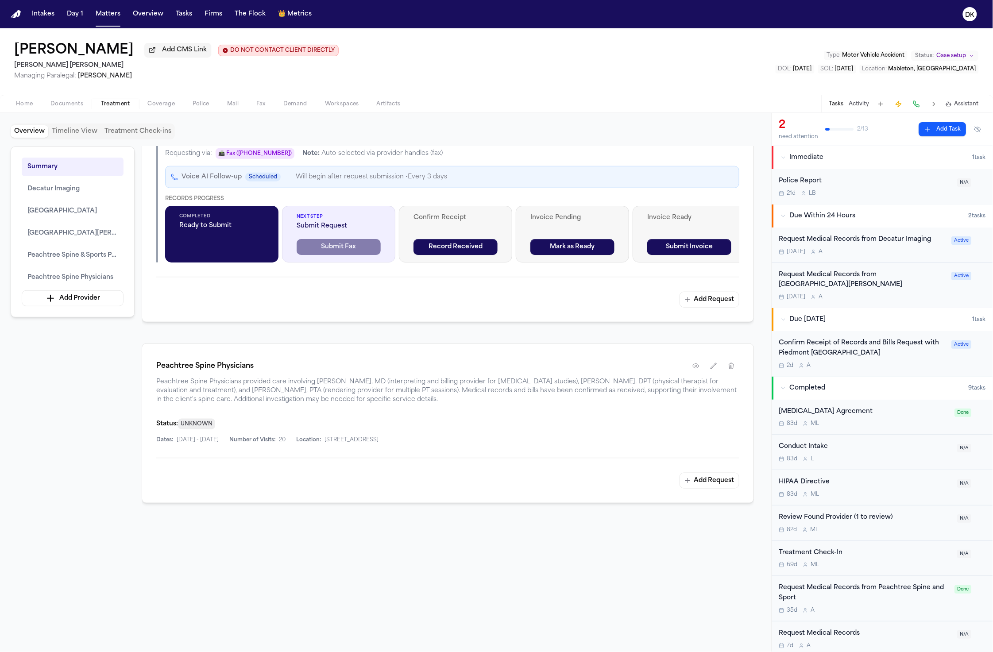
scroll to position [1400, 0]
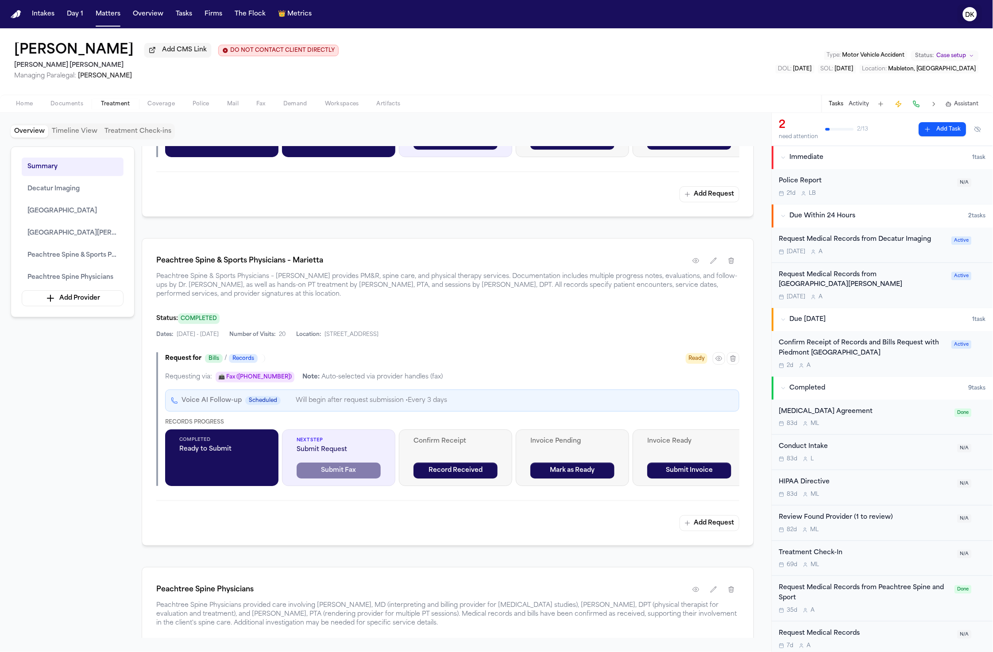
click at [967, 19] on icon "DK" at bounding box center [970, 14] width 14 height 14
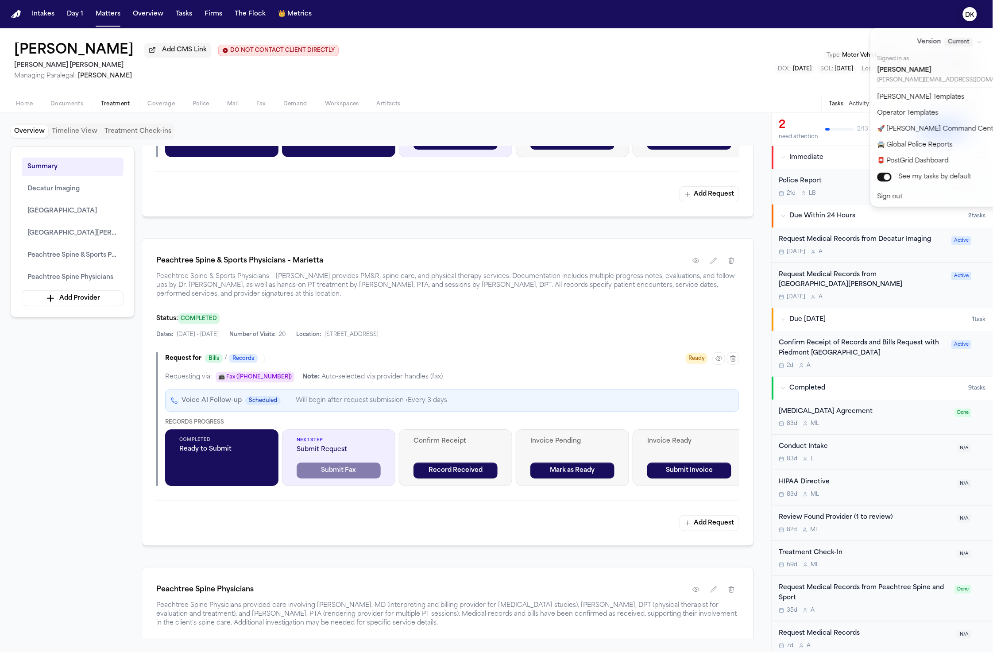
click at [182, 66] on div "Intakes Day 1 Matters Overview Tasks Firms The Flock 👑 Metrics DK Jordan Willia…" at bounding box center [496, 326] width 993 height 652
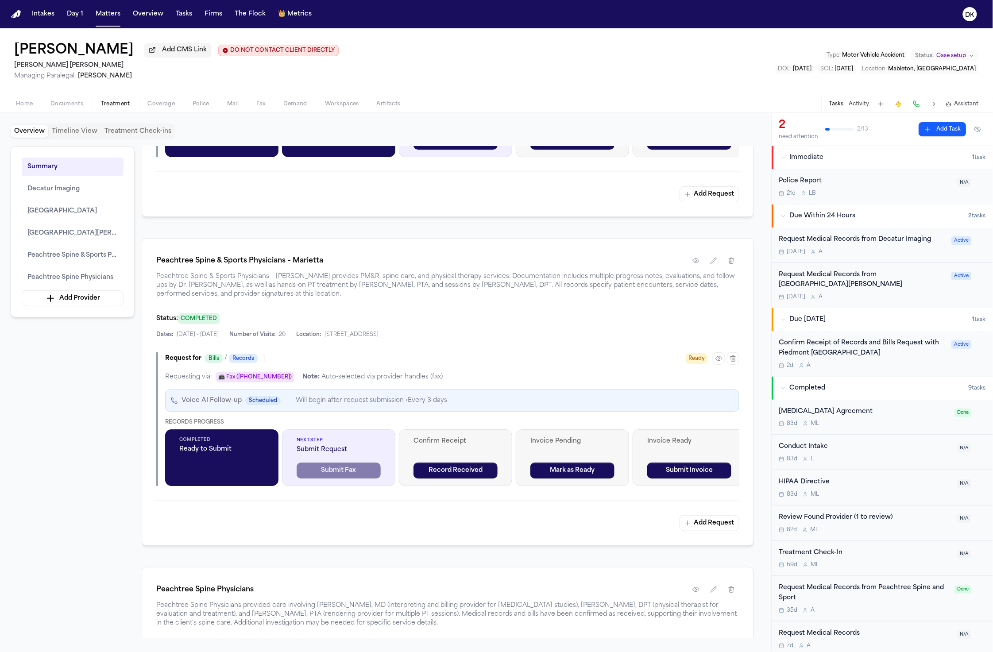
click at [205, 14] on button "Firms" at bounding box center [213, 14] width 25 height 16
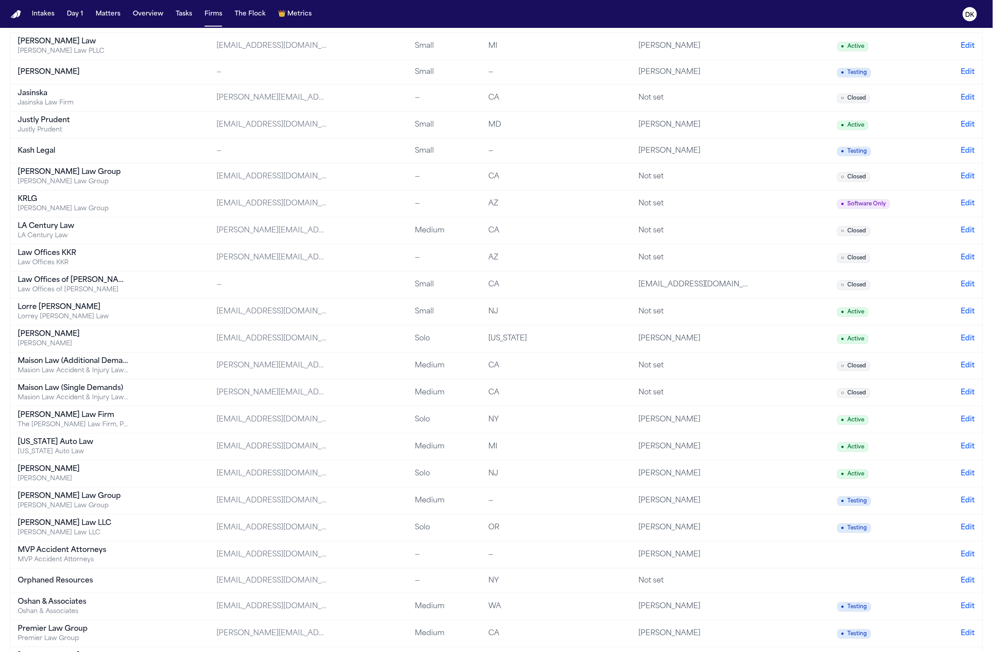
scroll to position [1034, 0]
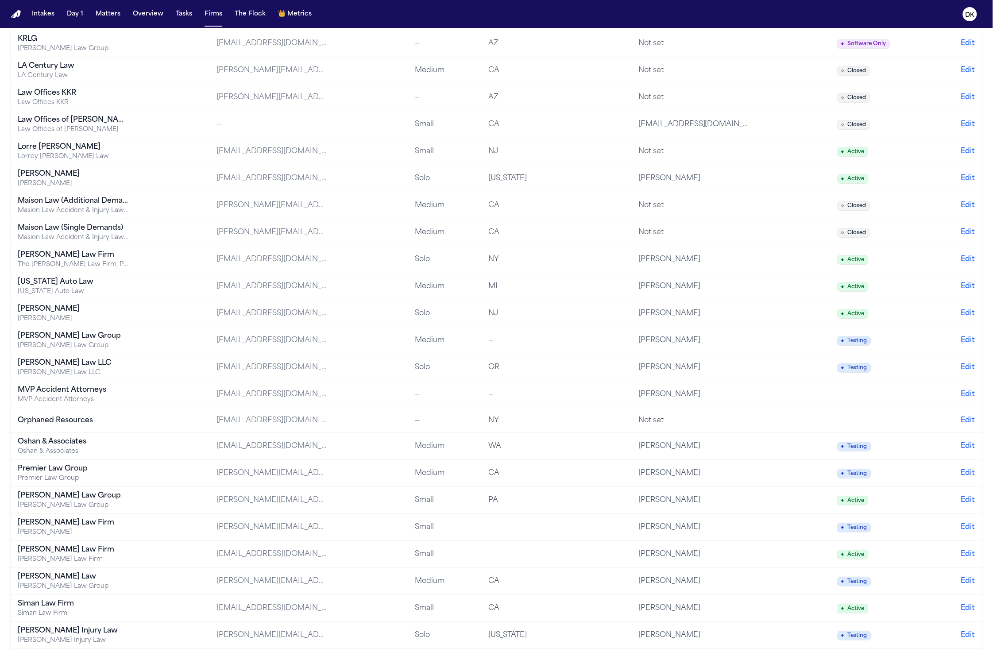
click at [147, 286] on td "Michigan Auto Law Michigan Auto Law" at bounding box center [110, 286] width 199 height 27
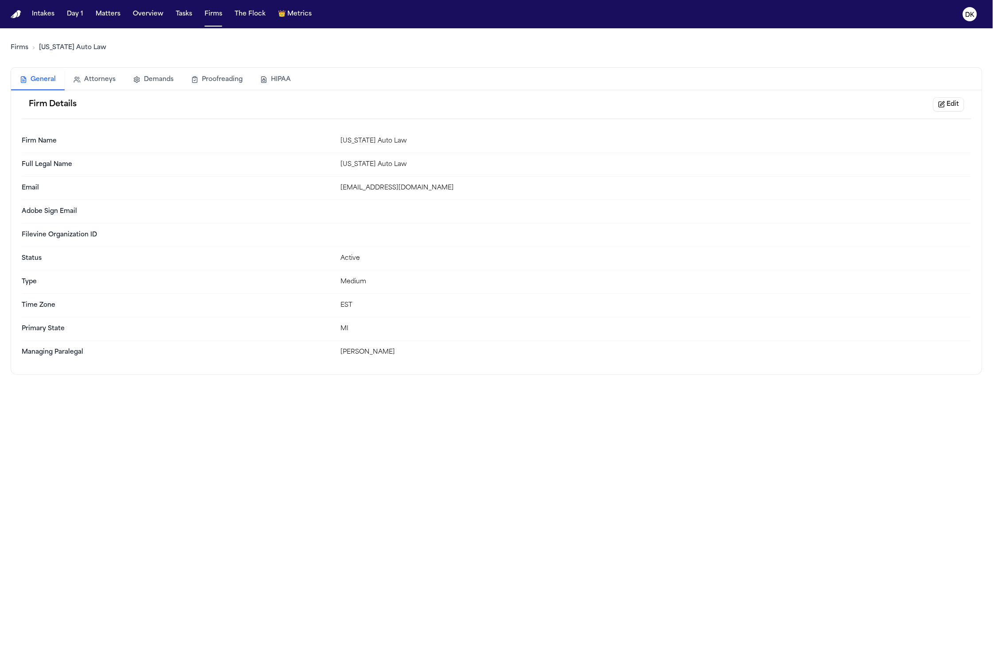
click at [270, 76] on button "HIPAA" at bounding box center [275, 79] width 48 height 19
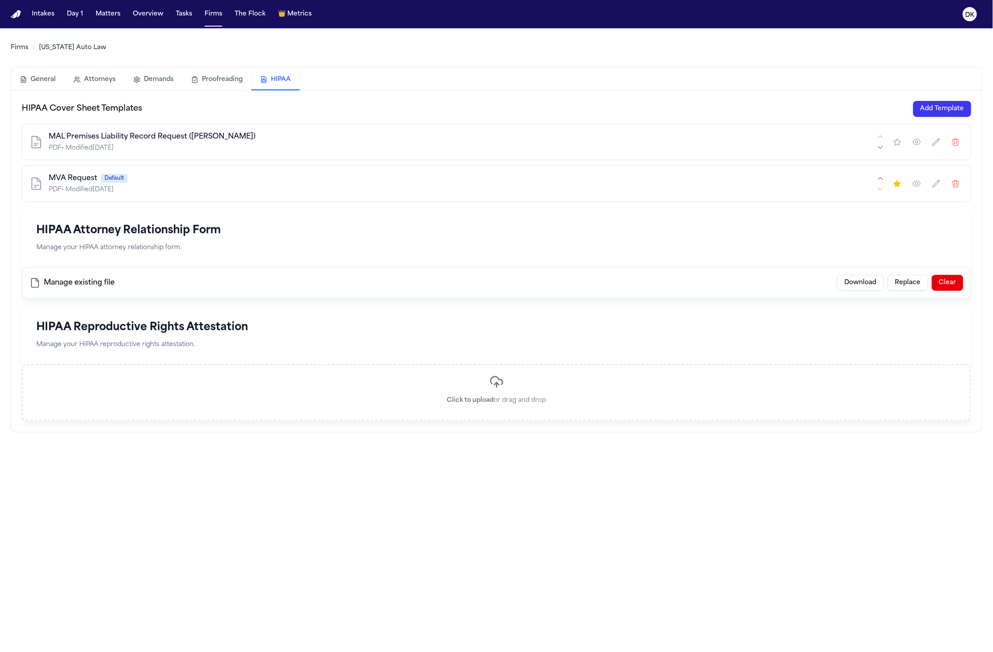
click at [920, 183] on icon "button" at bounding box center [917, 183] width 9 height 9
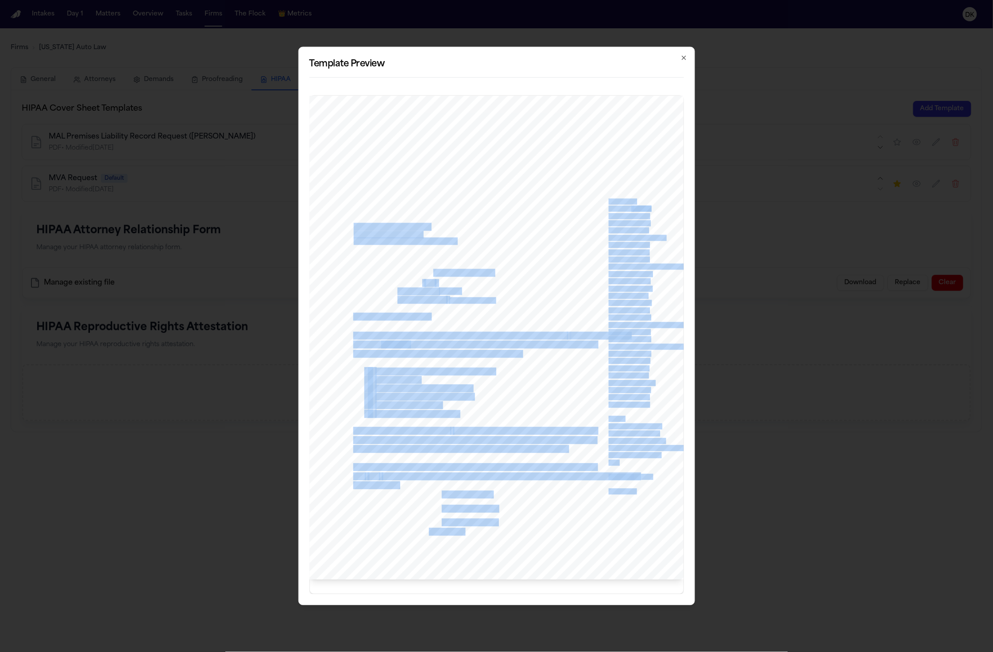
drag, startPoint x: 426, startPoint y: 277, endPoint x: 491, endPoint y: 268, distance: 66.1
click at [491, 268] on div "www.michiganautolaw.com 30101 Northwestern Hwy 248 - 353 - 7575 Farmington Hill…" at bounding box center [496, 338] width 375 height 484
click at [490, 268] on div "www.michiganautolaw.com 30101 Northwestern Hwy 248 - 353 - 7575 Farmington Hill…" at bounding box center [496, 338] width 375 height 484
drag, startPoint x: 470, startPoint y: 278, endPoint x: 422, endPoint y: 277, distance: 48.7
click at [422, 277] on div "www.michiganautolaw.com 30101 Northwestern Hwy 248 - 353 - 7575 Farmington Hill…" at bounding box center [496, 338] width 375 height 484
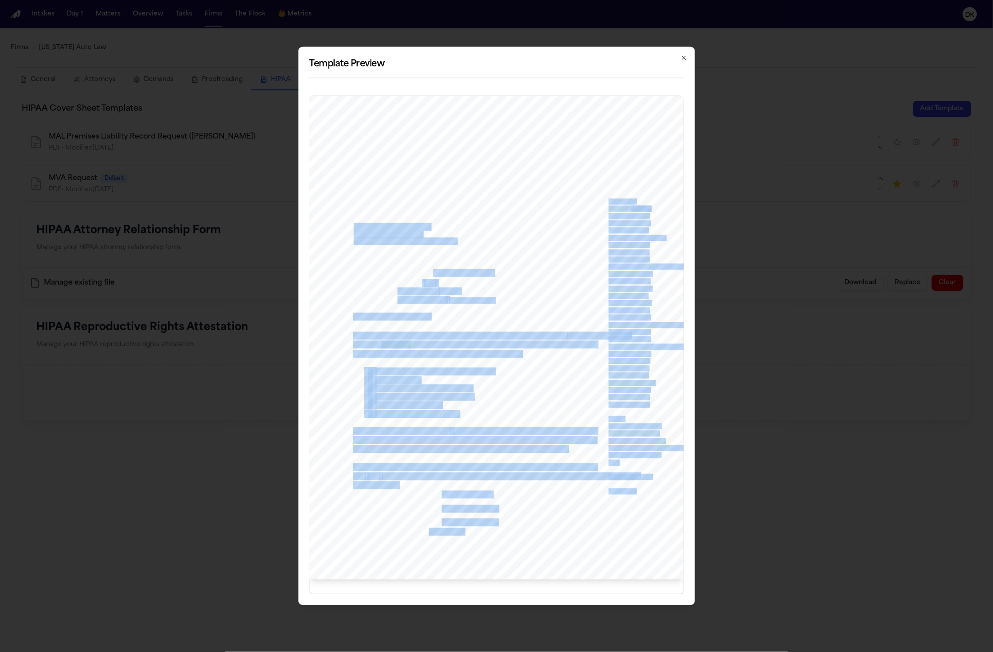
click at [422, 279] on span "Our File" at bounding box center [410, 283] width 24 height 8
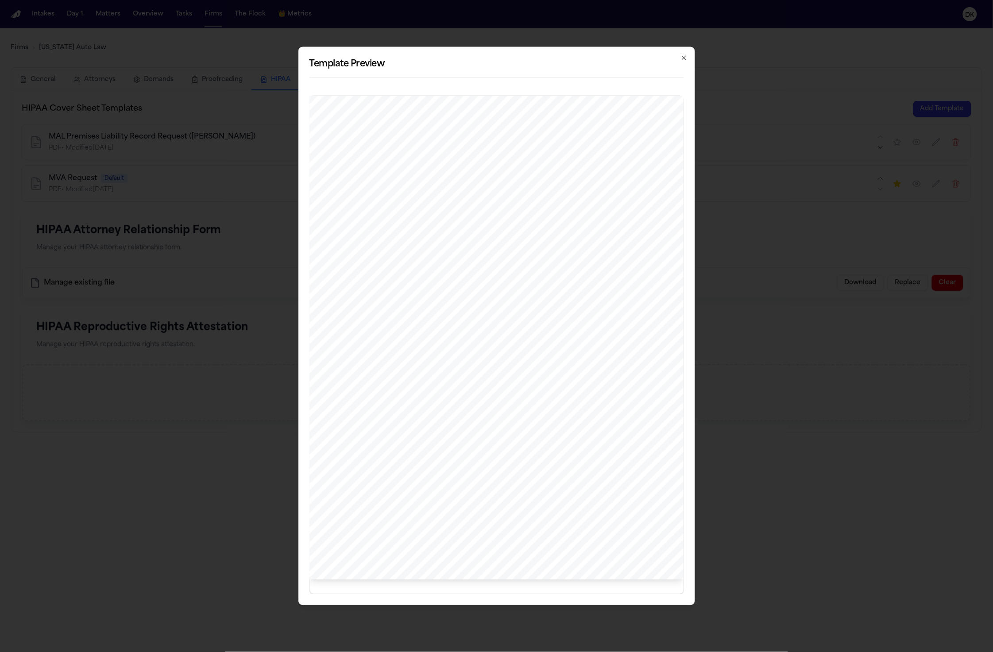
click at [422, 279] on span "Our File" at bounding box center [410, 283] width 24 height 8
click at [460, 418] on div "www.michiganautolaw.com 30101 Northwestern Hwy 248 - 353 - 7575 Farmington Hill…" at bounding box center [496, 338] width 375 height 484
drag, startPoint x: 630, startPoint y: 319, endPoint x: 624, endPoint y: 453, distance: 133.9
click at [624, 452] on div "www.michiganautolaw.com 30101 Northwestern Hwy 248 - 353 - 7575 Farmington Hill…" at bounding box center [496, 338] width 375 height 484
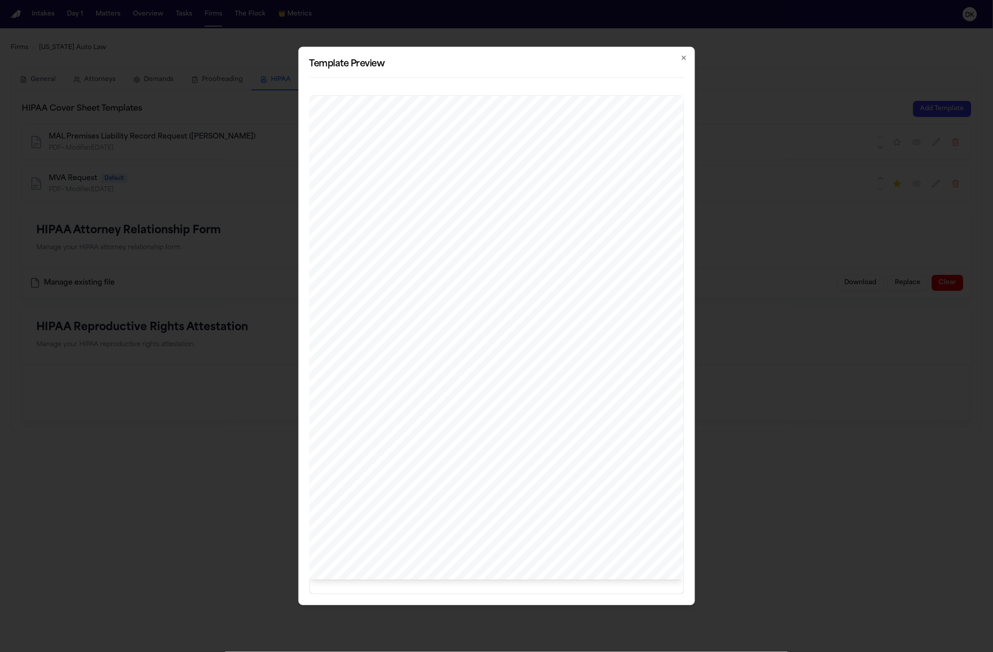
click at [624, 453] on span "Sterling Heights" at bounding box center [635, 456] width 52 height 6
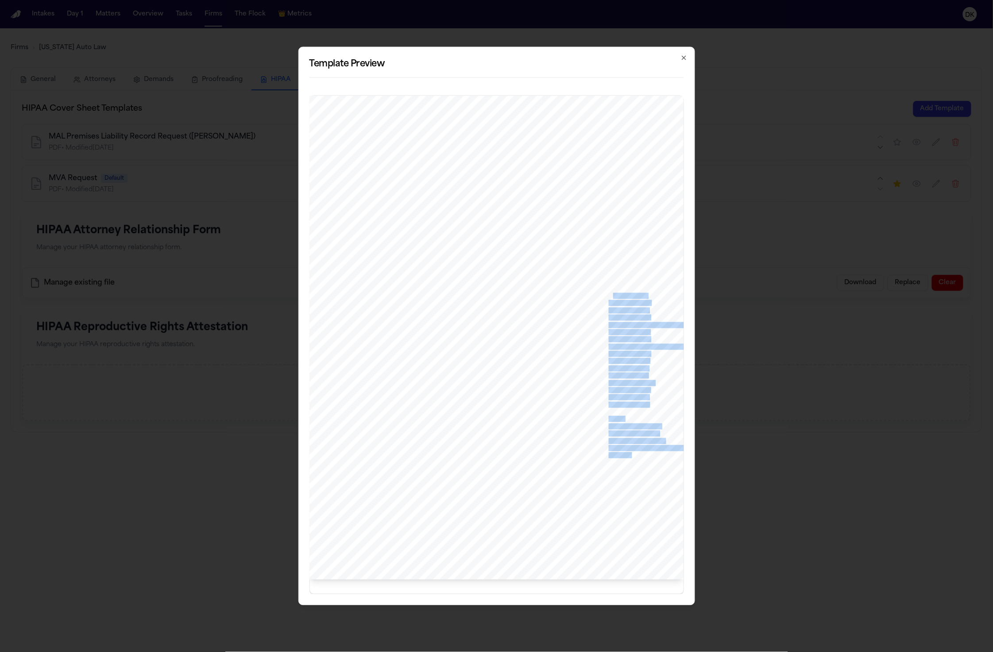
drag, startPoint x: 623, startPoint y: 449, endPoint x: 613, endPoint y: 288, distance: 161.4
click at [613, 289] on div "www.michiganautolaw.com 30101 Northwestern Hwy 248 - 353 - 7575 Farmington Hill…" at bounding box center [496, 338] width 375 height 484
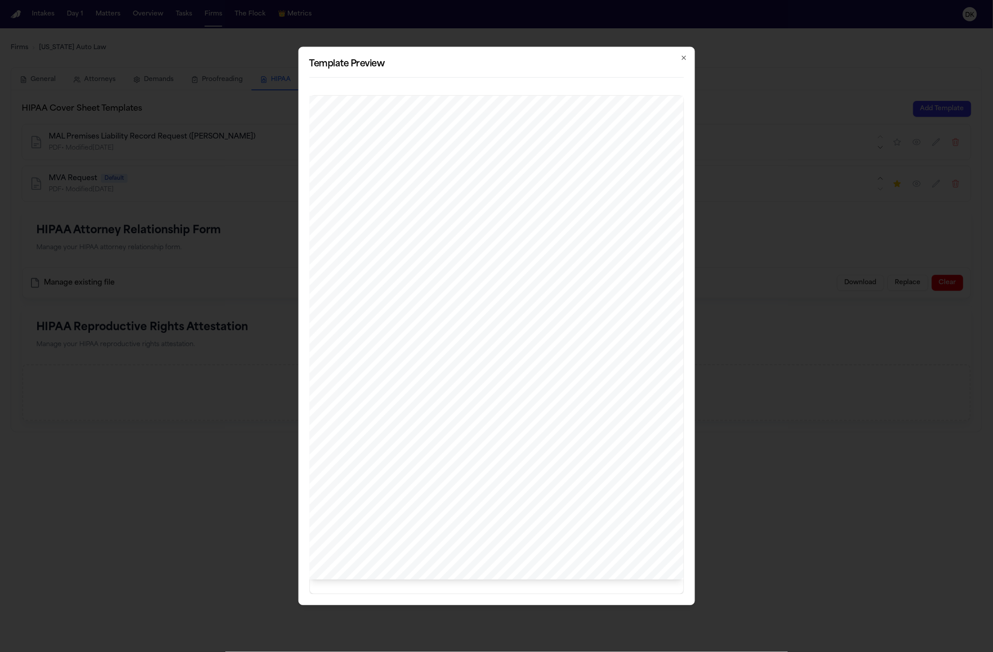
click at [613, 288] on span "Brandon M. Hewitt" at bounding box center [630, 289] width 43 height 6
drag, startPoint x: 604, startPoint y: 252, endPoint x: 632, endPoint y: 417, distance: 166.7
click at [632, 415] on div "www.michiganautolaw.com 30101 Northwestern Hwy 248 - 353 - 7575 Farmington Hill…" at bounding box center [496, 338] width 375 height 484
click at [632, 418] on div "www.michiganautolaw.com 30101 Northwestern Hwy 248 - 353 - 7575 Farmington Hill…" at bounding box center [496, 338] width 375 height 484
drag, startPoint x: 626, startPoint y: 484, endPoint x: 605, endPoint y: 183, distance: 301.8
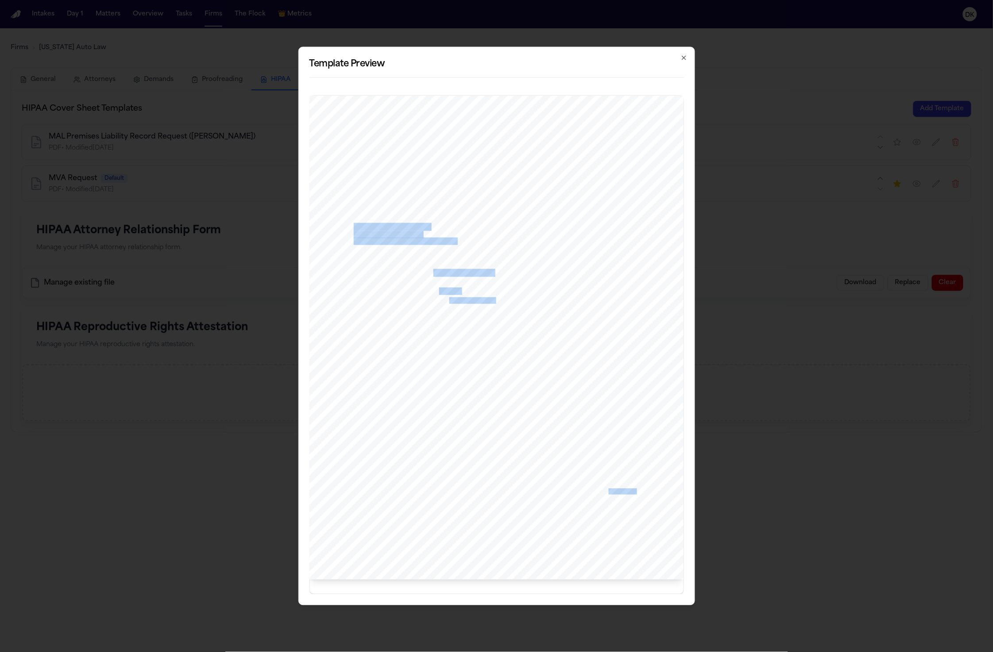
click at [582, 153] on div "www.michiganautolaw.com 30101 Northwestern Hwy 248 - 353 - 7575 Farmington Hill…" at bounding box center [496, 338] width 375 height 484
click at [627, 214] on span "Lawrence E. Gursten" at bounding box center [629, 216] width 40 height 6
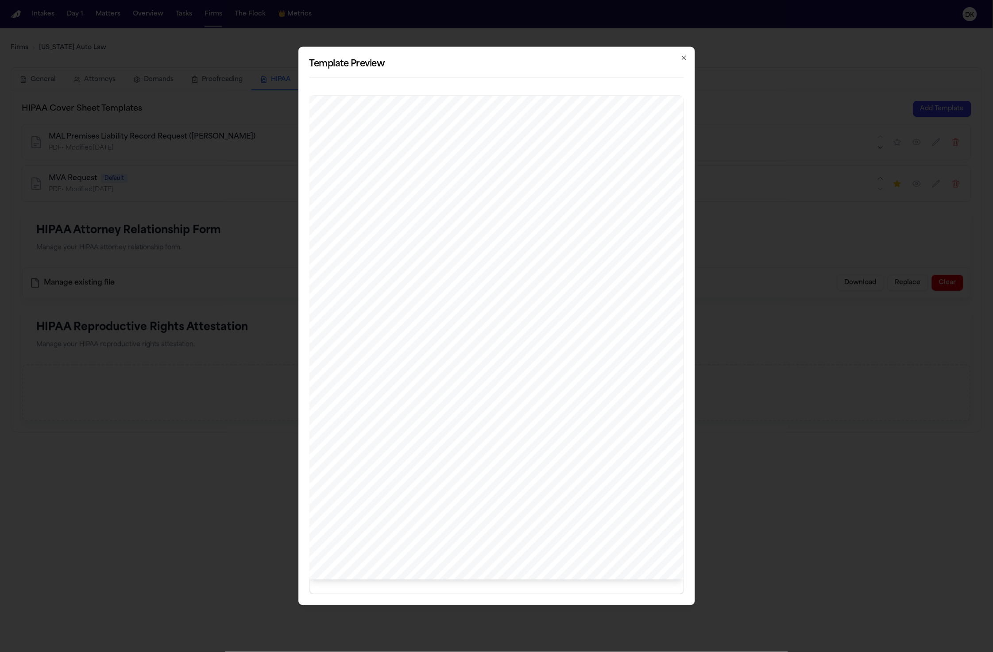
click at [620, 199] on span "ATTORNEYS" at bounding box center [622, 202] width 27 height 6
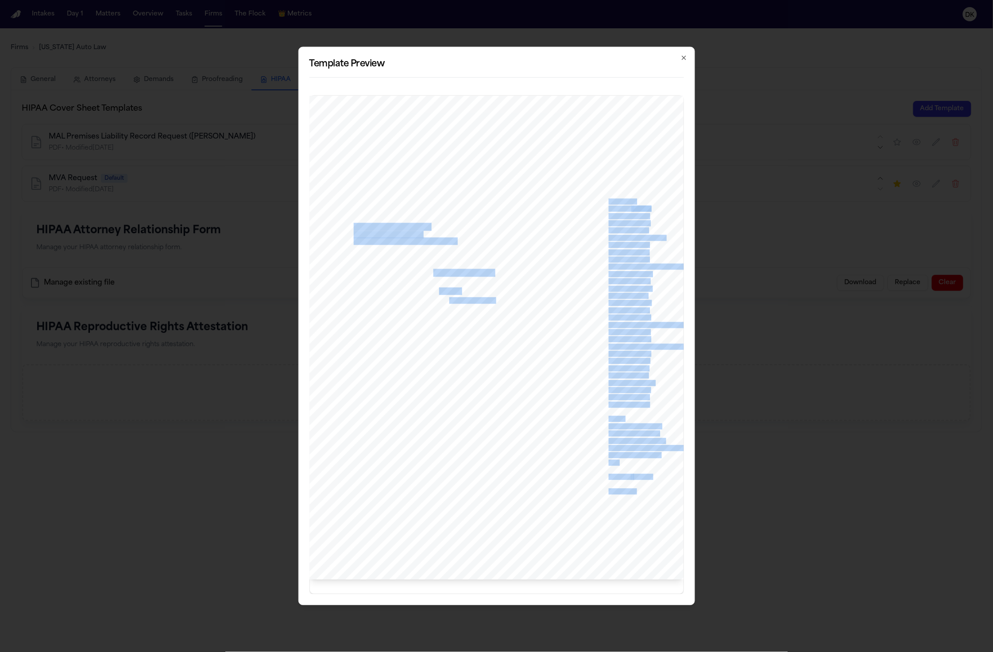
drag, startPoint x: 609, startPoint y: 197, endPoint x: 650, endPoint y: 467, distance: 273.7
click at [650, 468] on div "www.michiganautolaw.com 30101 Northwestern Hwy 248 - 353 - 7575 Farmington Hill…" at bounding box center [496, 338] width 375 height 484
click at [650, 467] on div "www.michiganautolaw.com 30101 Northwestern Hwy 248 - 353 - 7575 Farmington Hill…" at bounding box center [496, 338] width 375 height 484
drag, startPoint x: 640, startPoint y: 461, endPoint x: 611, endPoint y: 197, distance: 265.1
click at [611, 197] on div "www.michiganautolaw.com 30101 Northwestern Hwy 248 - 353 - 7575 Farmington Hill…" at bounding box center [496, 338] width 375 height 484
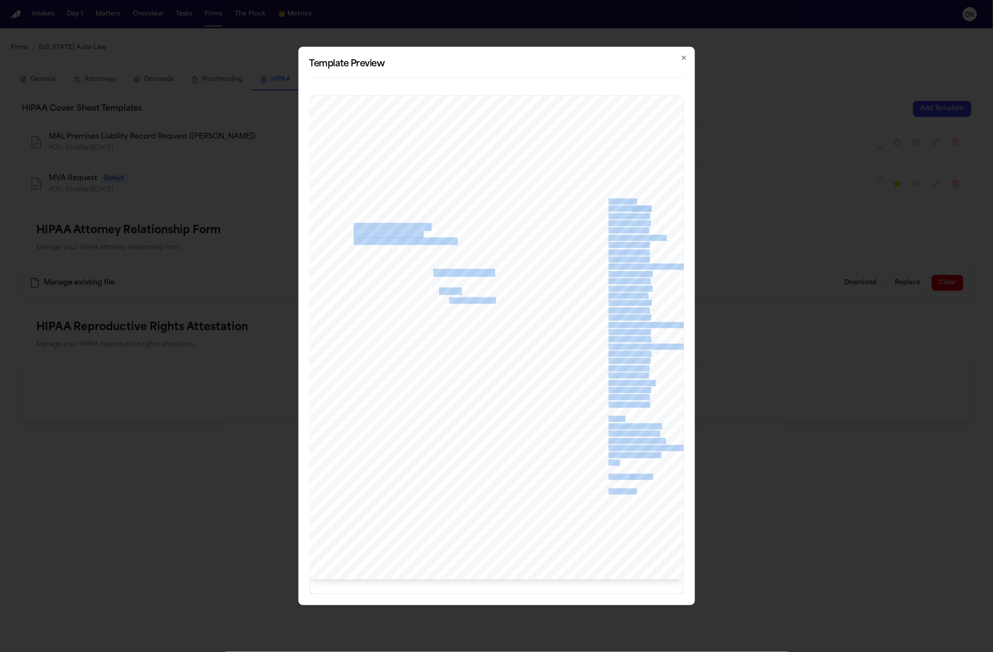
click at [611, 199] on span "ATTORNEYS" at bounding box center [622, 202] width 27 height 6
drag, startPoint x: 611, startPoint y: 197, endPoint x: 643, endPoint y: 455, distance: 259.3
click at [643, 455] on div "www.michiganautolaw.com 30101 Northwestern Hwy 248 - 353 - 7575 Farmington Hill…" at bounding box center [496, 338] width 375 height 484
click at [642, 455] on div "www.michiganautolaw.com 30101 Northwestern Hwy 248 - 353 - 7575 Farmington Hill…" at bounding box center [496, 338] width 375 height 484
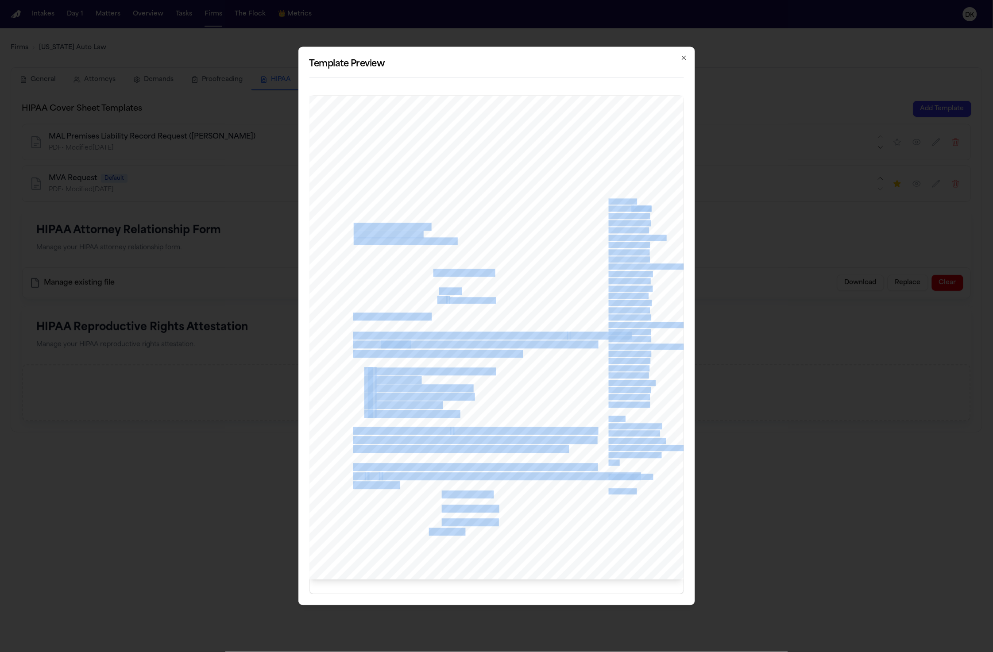
drag, startPoint x: 585, startPoint y: 488, endPoint x: 438, endPoint y: 282, distance: 254.0
click at [437, 284] on div "www.michiganautolaw.com 30101 Northwestern Hwy 248 - 353 - 7575 Farmington Hill…" at bounding box center [496, 338] width 375 height 484
click at [441, 275] on div "www.michiganautolaw.com 30101 Northwestern Hwy 248 - 353 - 7575 Farmington Hill…" at bounding box center [496, 338] width 375 height 484
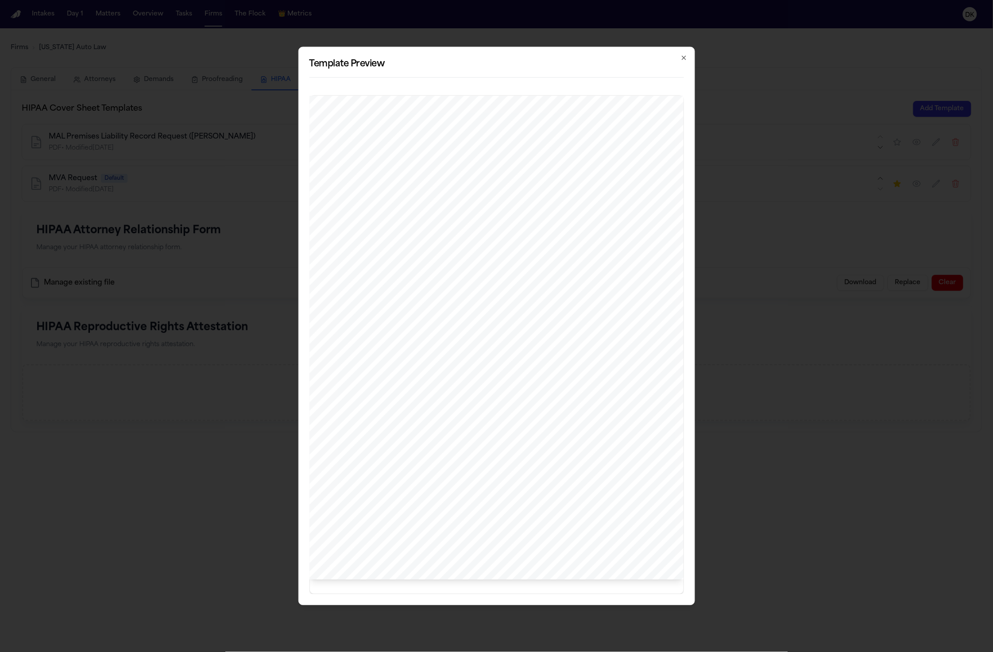
click at [631, 308] on span "Rick J. Houghton" at bounding box center [629, 311] width 40 height 6
click at [622, 373] on span "Laura E. Skenderas" at bounding box center [628, 376] width 39 height 6
click at [530, 473] on span "2784 or records@finchlegal.com. We appreciate your prompt attention" at bounding box center [510, 477] width 257 height 8
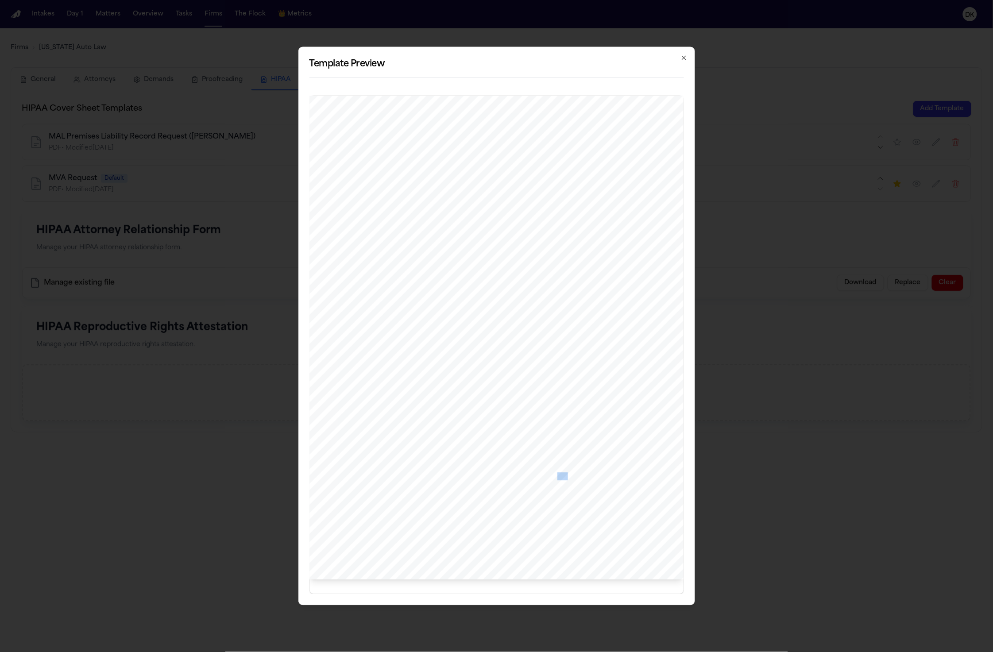
click at [530, 473] on span "2784 or records@finchlegal.com. We appreciate your prompt attention" at bounding box center [510, 477] width 257 height 8
click at [628, 271] on span "Jeffrey H. Feldman*" at bounding box center [630, 274] width 43 height 6
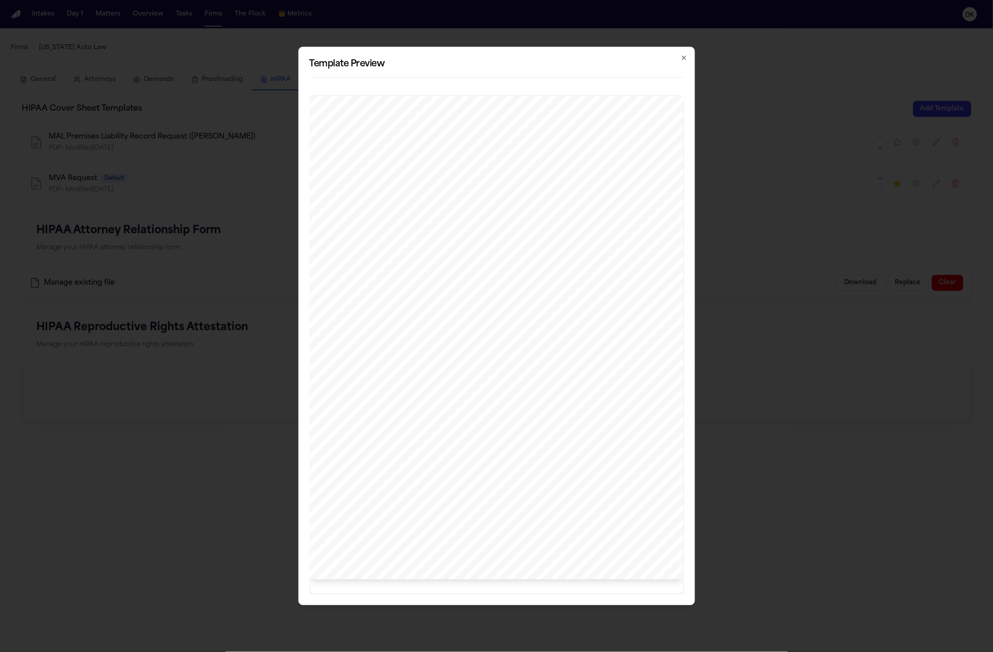
click at [529, 420] on div "www.michiganautolaw.com 30101 Northwestern Hwy 248 - 353 - 7575 Farmington Hill…" at bounding box center [496, 338] width 375 height 484
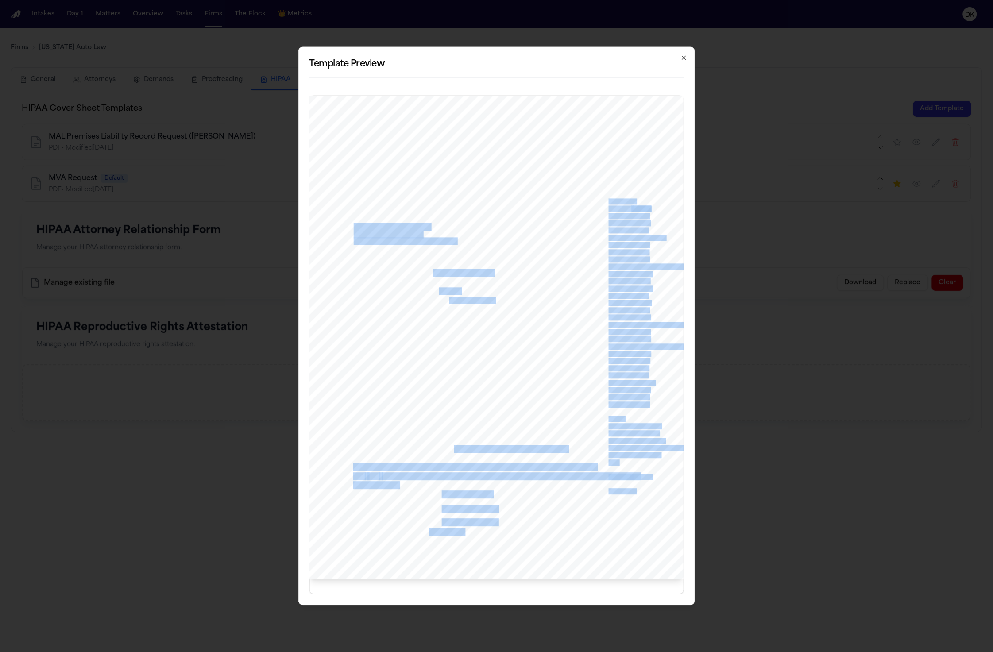
drag, startPoint x: 454, startPoint y: 442, endPoint x: 378, endPoint y: 324, distance: 140.3
click at [378, 324] on div "www.michiganautolaw.com 30101 Northwestern Hwy 248 - 353 - 7575 Farmington Hill…" at bounding box center [496, 338] width 375 height 484
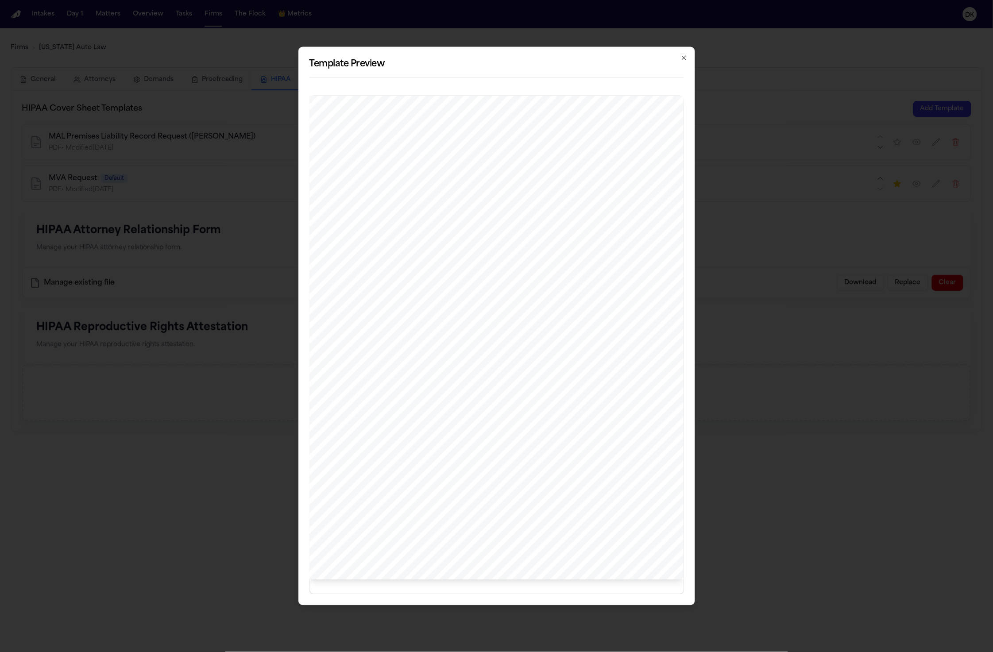
click at [389, 378] on span "Progress notes" at bounding box center [397, 381] width 44 height 8
click at [389, 352] on span "provide complete records, including but not limited to:" at bounding box center [437, 355] width 168 height 8
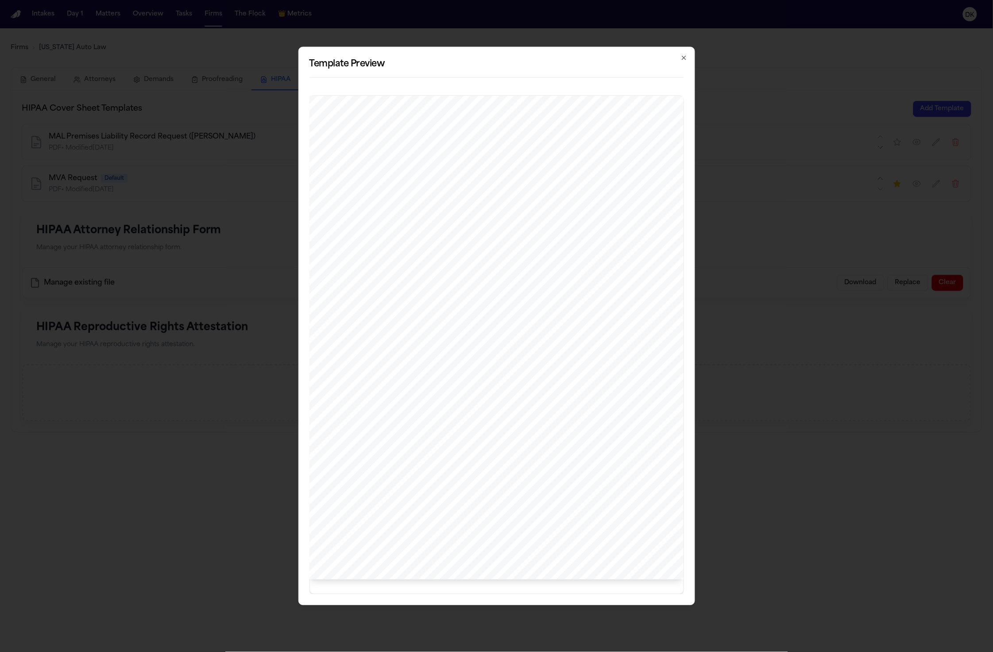
click at [389, 352] on span "provide complete records, including but not limited to:" at bounding box center [437, 355] width 168 height 8
click at [395, 324] on div "www.michiganautolaw.com 30101 Northwestern Hwy 248 - 353 - 7575 Farmington Hill…" at bounding box center [496, 338] width 375 height 484
click at [383, 224] on span "Phoenix General Hospital" at bounding box center [392, 227] width 76 height 8
click at [384, 212] on span "FIRST CLASS MAIL" at bounding box center [409, 216] width 69 height 8
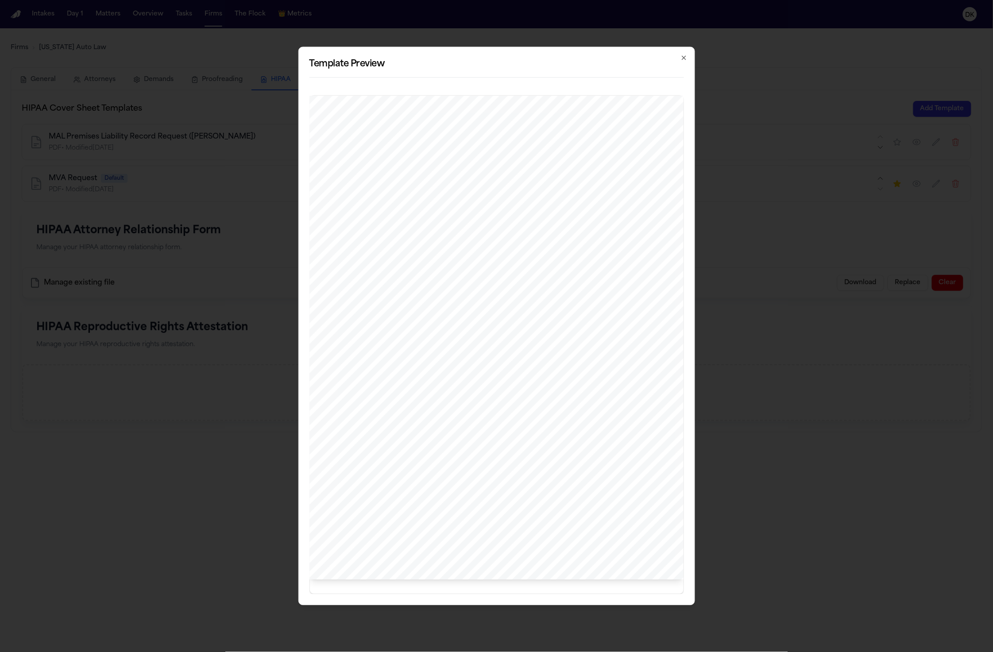
click at [387, 212] on span "FIRST CLASS MAIL" at bounding box center [409, 216] width 69 height 8
click at [418, 288] on span "Date of Birth:" at bounding box center [418, 292] width 41 height 8
click at [412, 351] on span "provide complete records, including but not limited to:" at bounding box center [437, 355] width 168 height 8
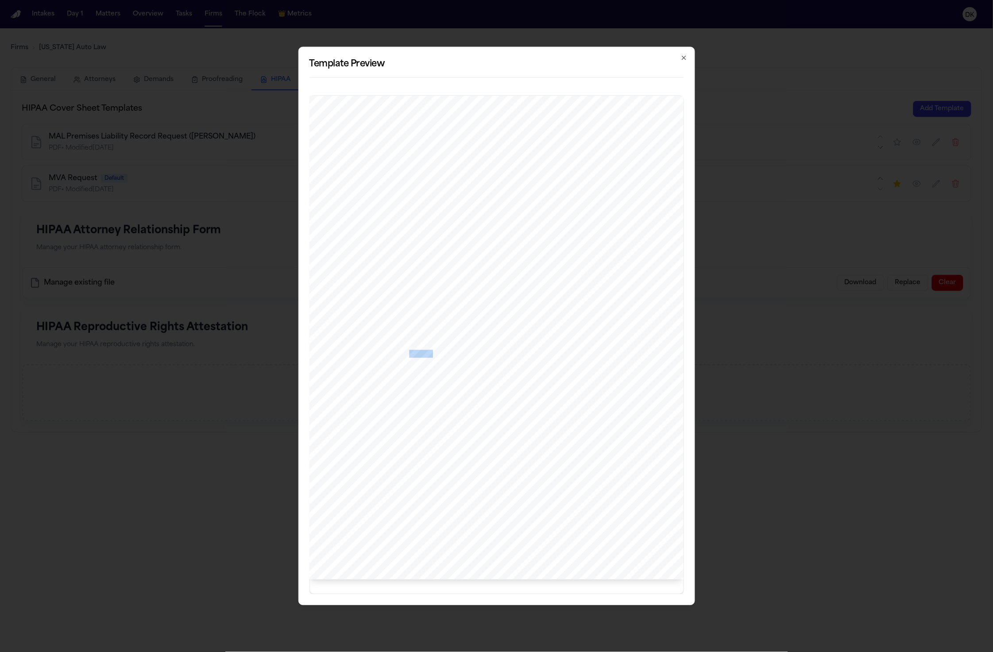
click at [412, 351] on span "provide complete records, including but not limited to:" at bounding box center [437, 355] width 168 height 8
drag, startPoint x: 399, startPoint y: 379, endPoint x: 398, endPoint y: 357, distance: 22.6
click at [399, 380] on div "www.michiganautolaw.com 30101 Northwestern Hwy 248 - 353 - 7575 Farmington Hill…" at bounding box center [496, 338] width 375 height 484
click at [400, 333] on span "I am writing to request copies of medical records for our client," at bounding box center [459, 336] width 213 height 8
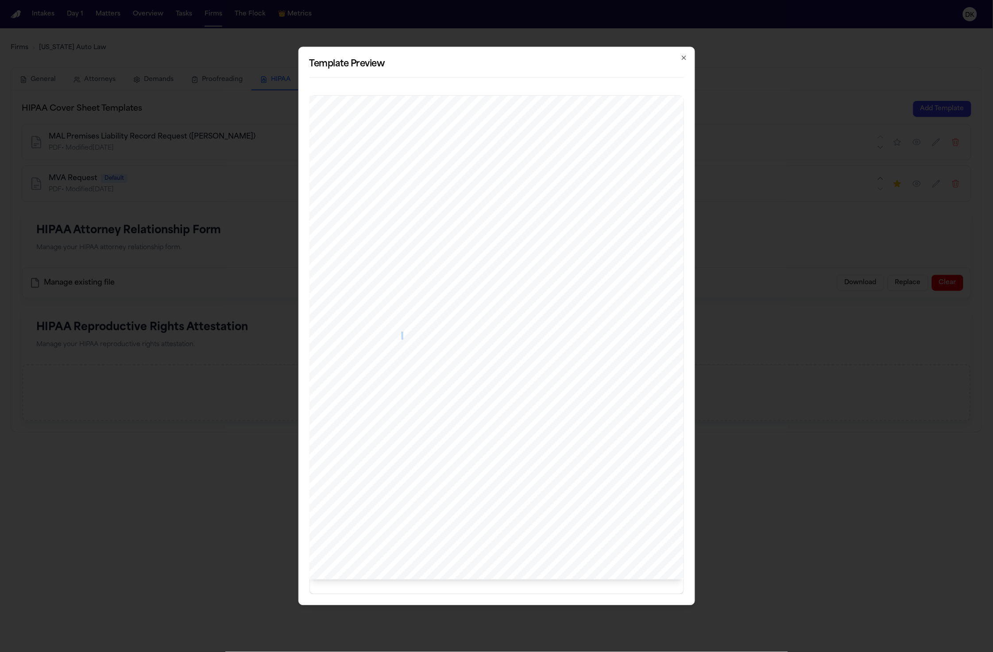
click at [400, 333] on span "I am writing to request copies of medical records for our client," at bounding box center [459, 336] width 213 height 8
click at [396, 232] on span "789 Hospital Drive," at bounding box center [388, 235] width 68 height 7
click at [396, 213] on span "FIRST CLASS MAIL" at bounding box center [409, 216] width 69 height 8
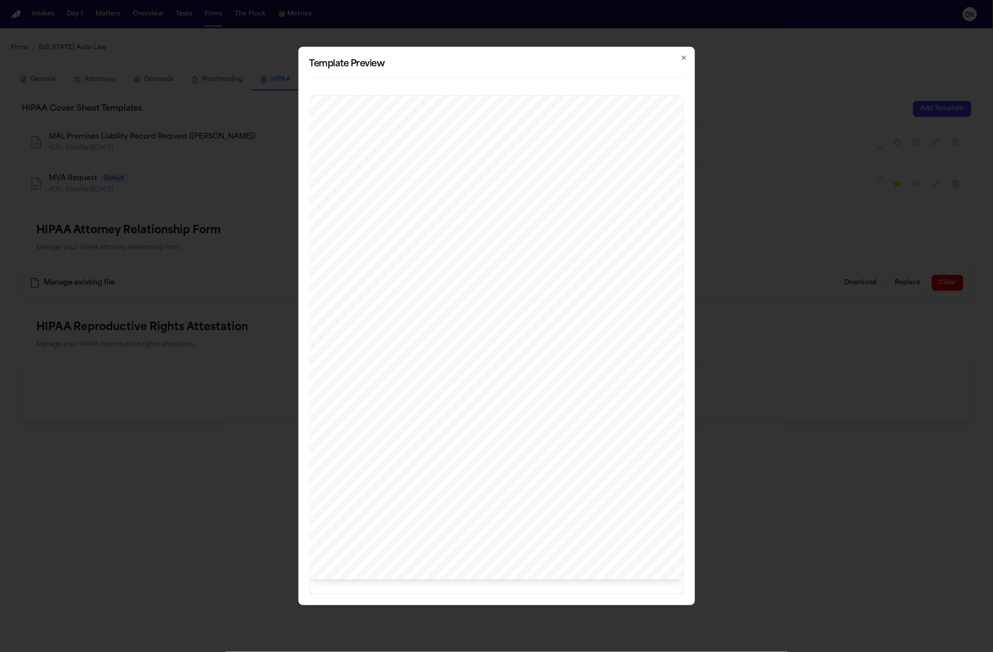
click at [396, 213] on span "FIRST CLASS MAIL" at bounding box center [409, 216] width 69 height 8
click at [399, 301] on div "www.michiganautolaw.com 30101 Northwestern Hwy 248 - 353 - 7575 Farmington Hill…" at bounding box center [496, 338] width 375 height 484
click at [385, 212] on span "FIRST CLASS MAIL" at bounding box center [409, 216] width 69 height 8
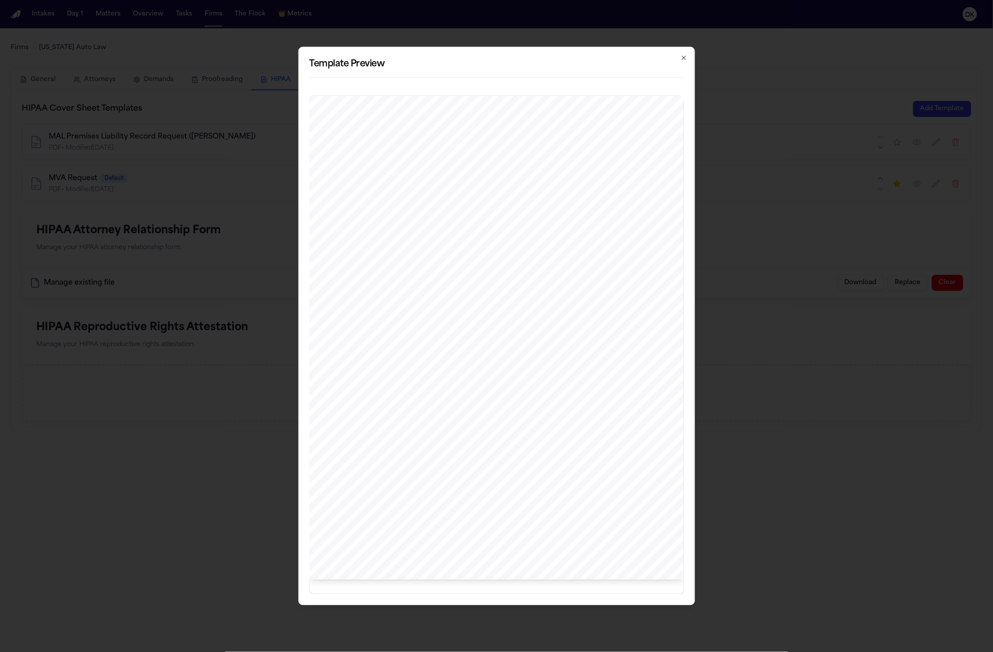
click at [394, 352] on span "provide complete records, including but not limited to:" at bounding box center [437, 355] width 168 height 8
